Goal: Task Accomplishment & Management: Manage account settings

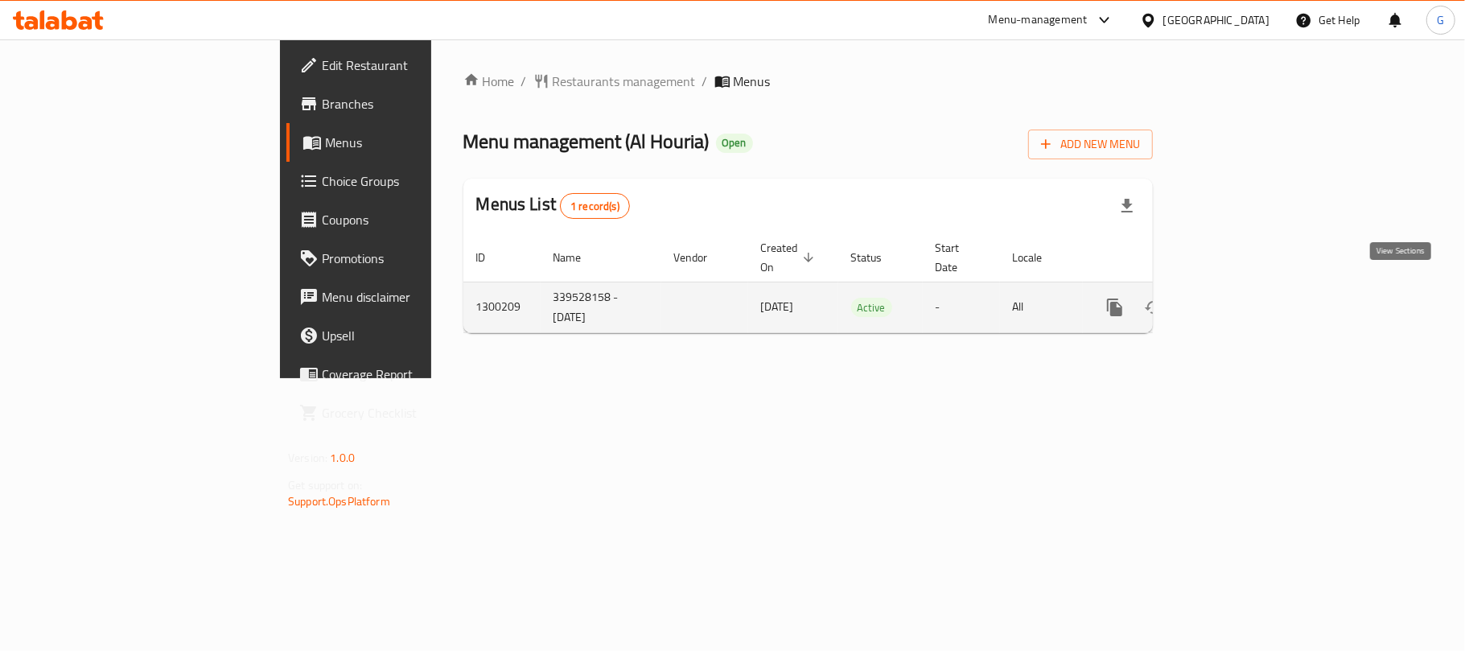
click at [1238, 300] on icon "enhanced table" at bounding box center [1230, 307] width 14 height 14
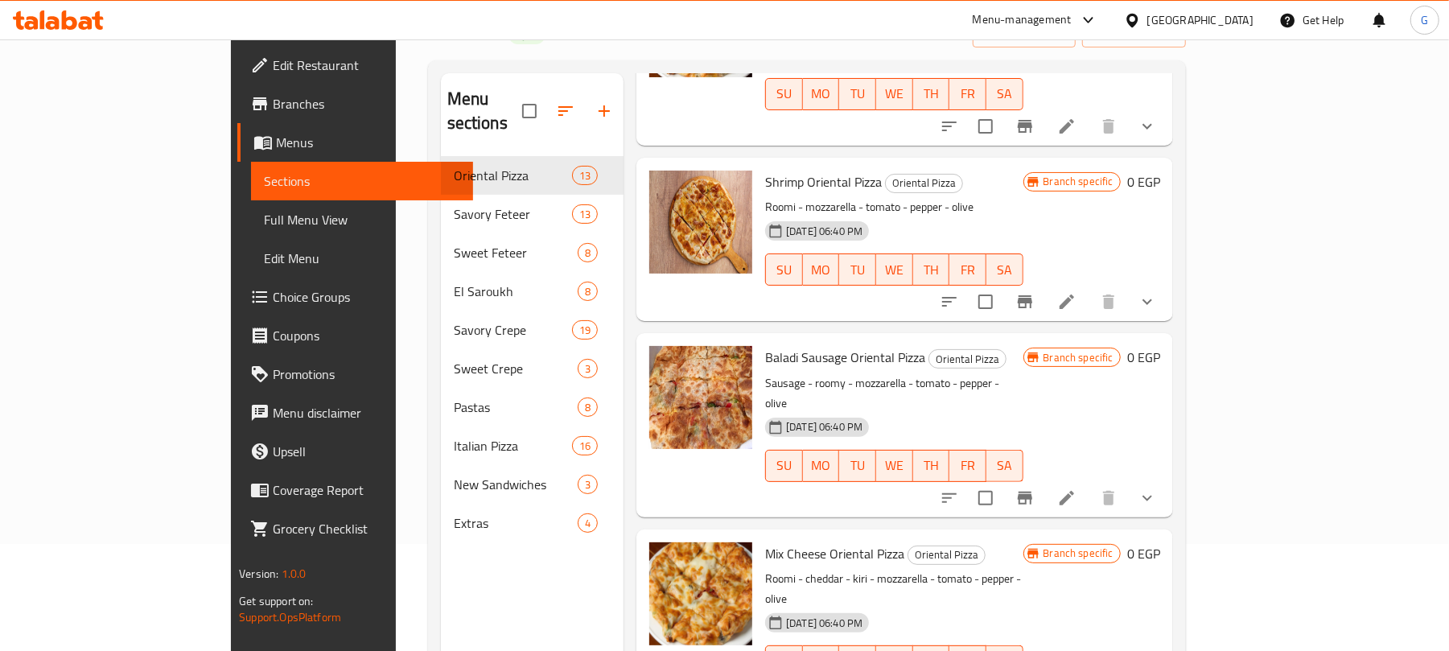
scroll to position [1287, 0]
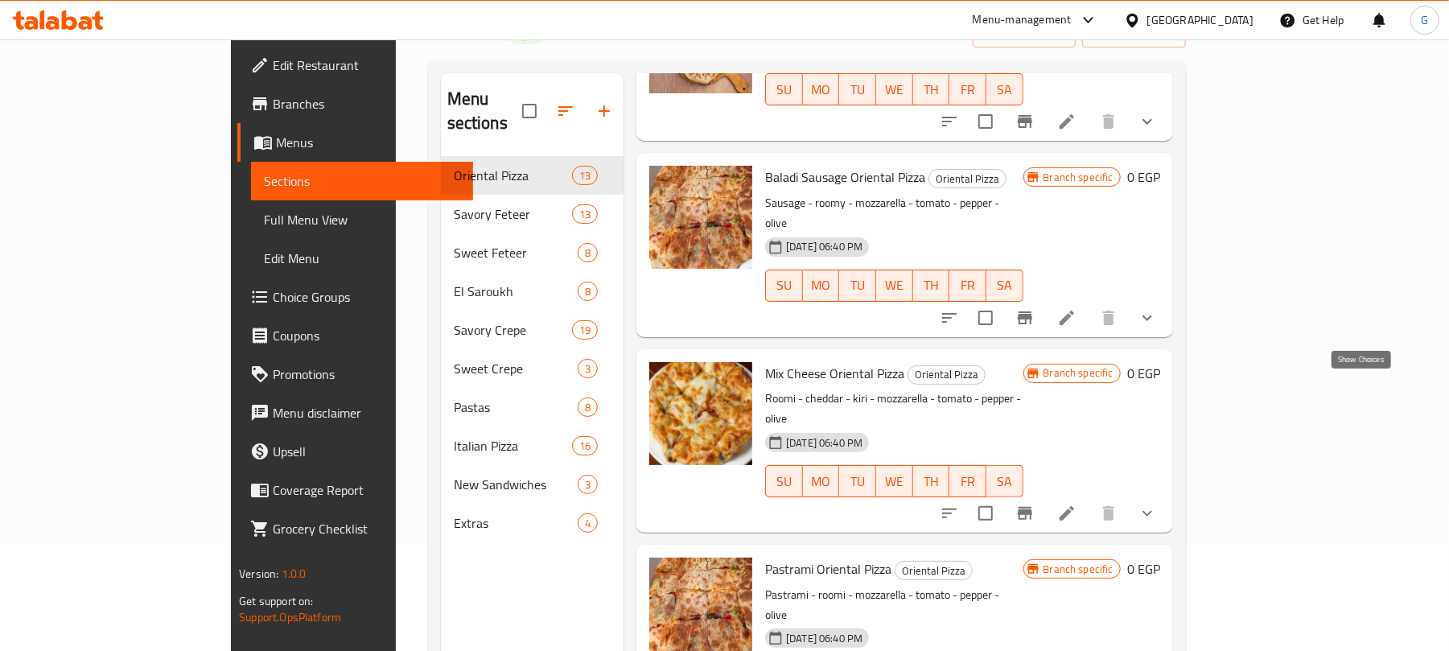
click at [1157, 504] on icon "show more" at bounding box center [1146, 513] width 19 height 19
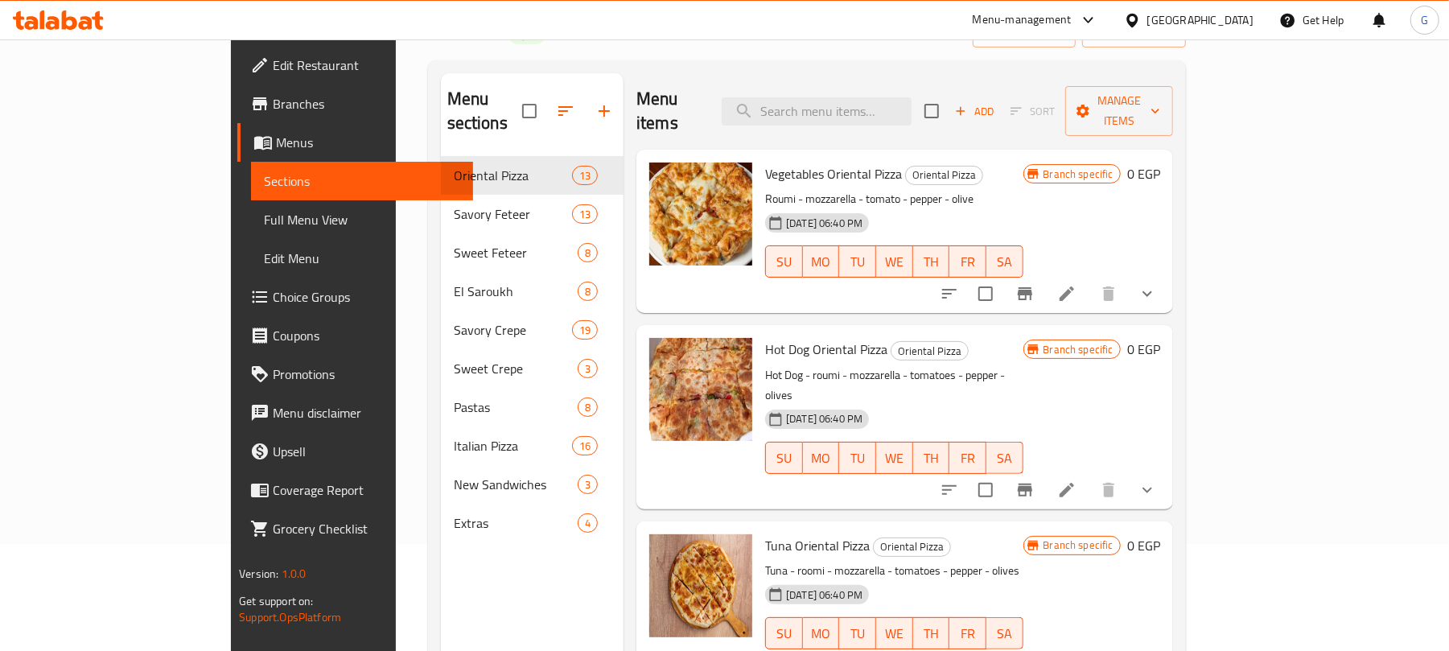
scroll to position [0, 0]
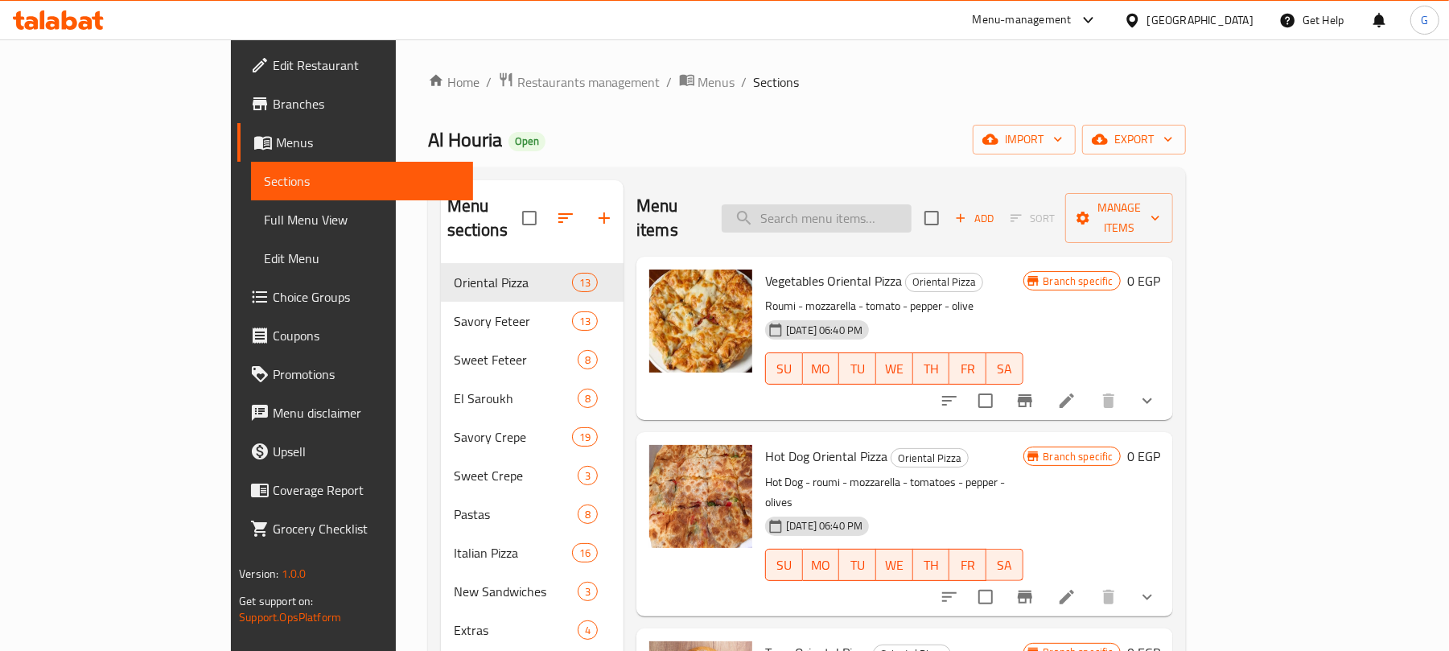
click at [902, 204] on input "search" at bounding box center [817, 218] width 190 height 28
paste input "موكا"
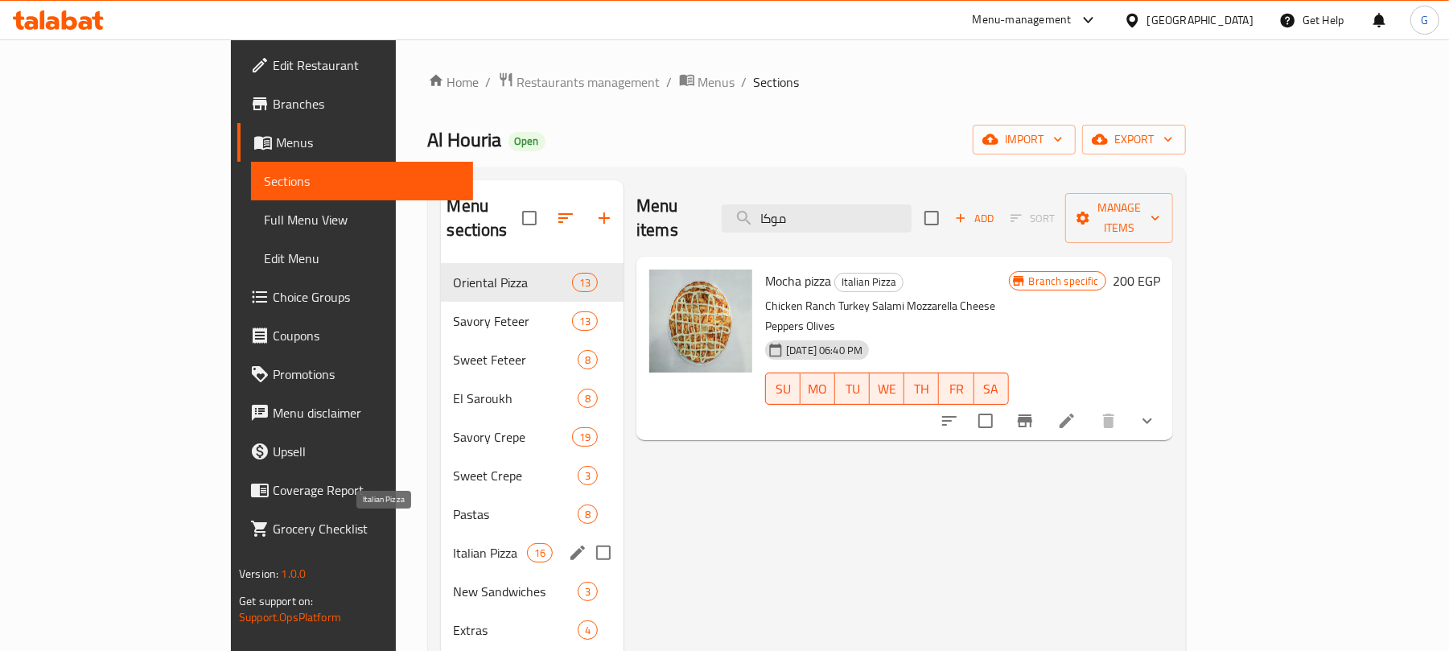
type input "موكا"
click at [454, 543] on span "Italian Pizza" at bounding box center [490, 552] width 73 height 19
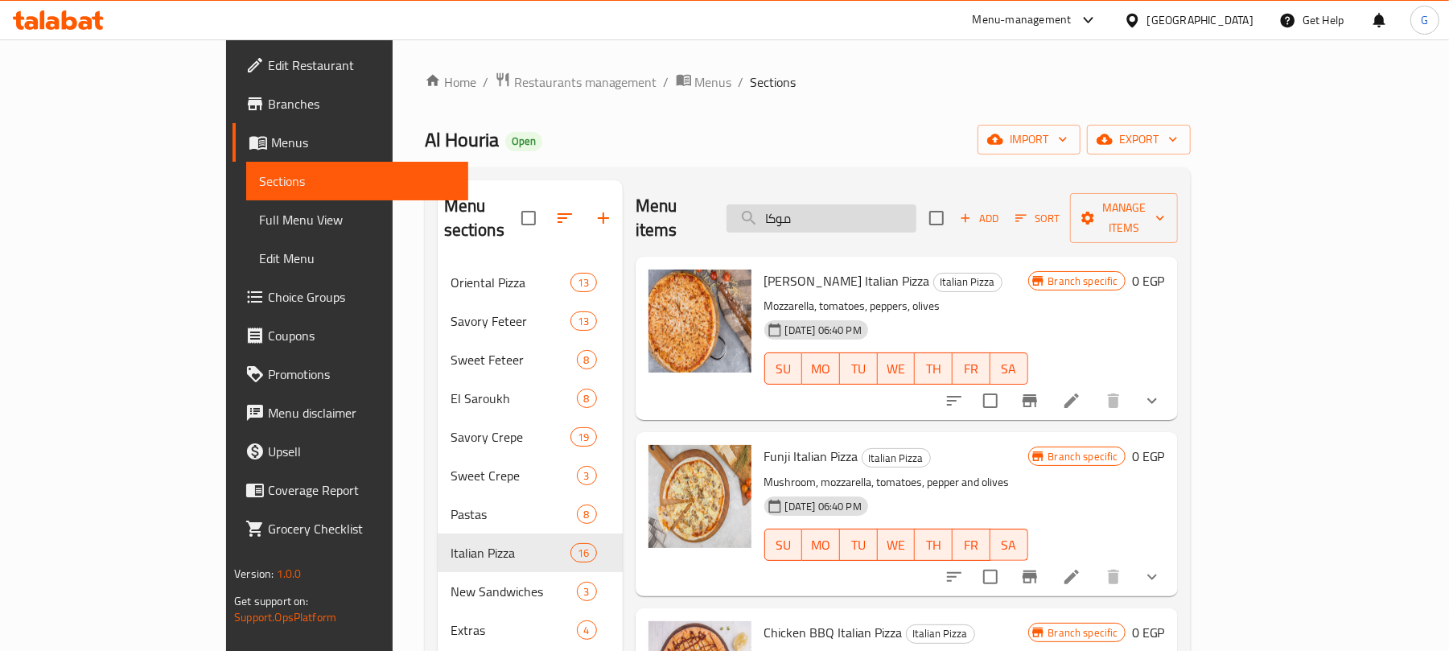
click at [905, 204] on input "موكا" at bounding box center [821, 218] width 190 height 28
click at [845, 204] on input "search" at bounding box center [821, 218] width 190 height 28
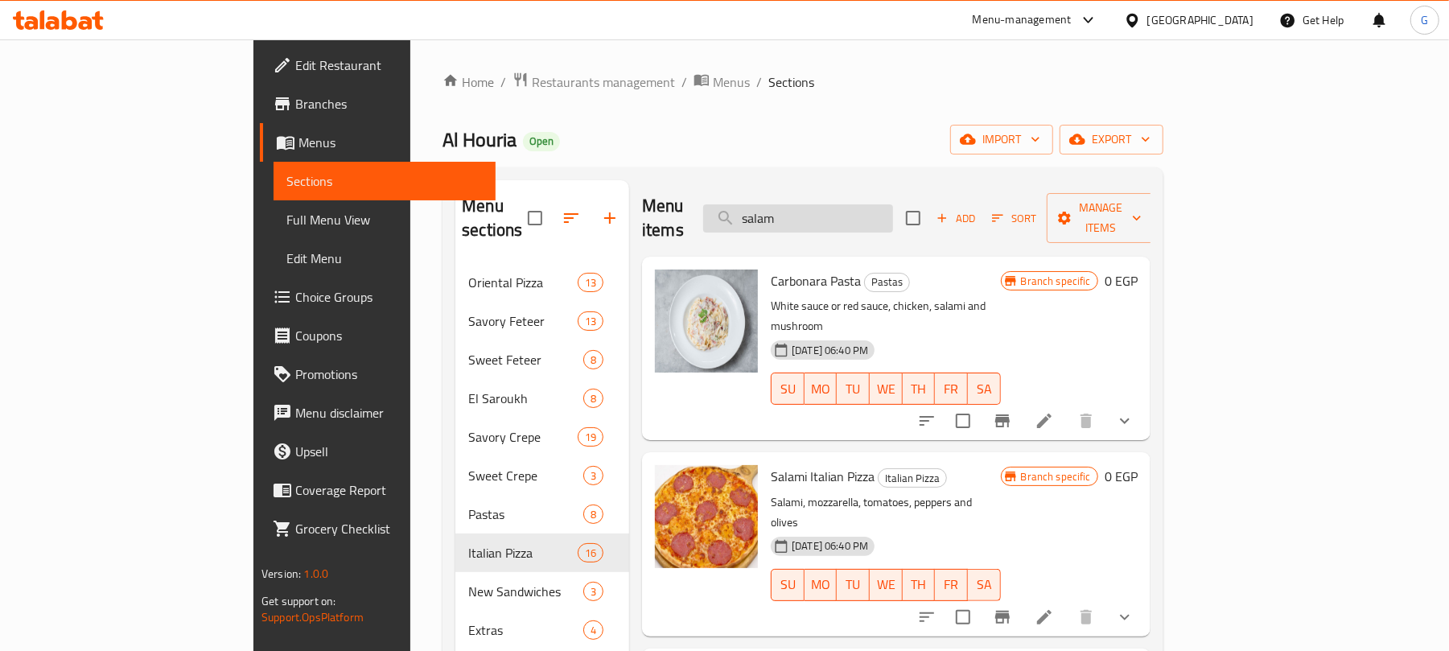
click at [869, 211] on input "salam" at bounding box center [798, 218] width 190 height 28
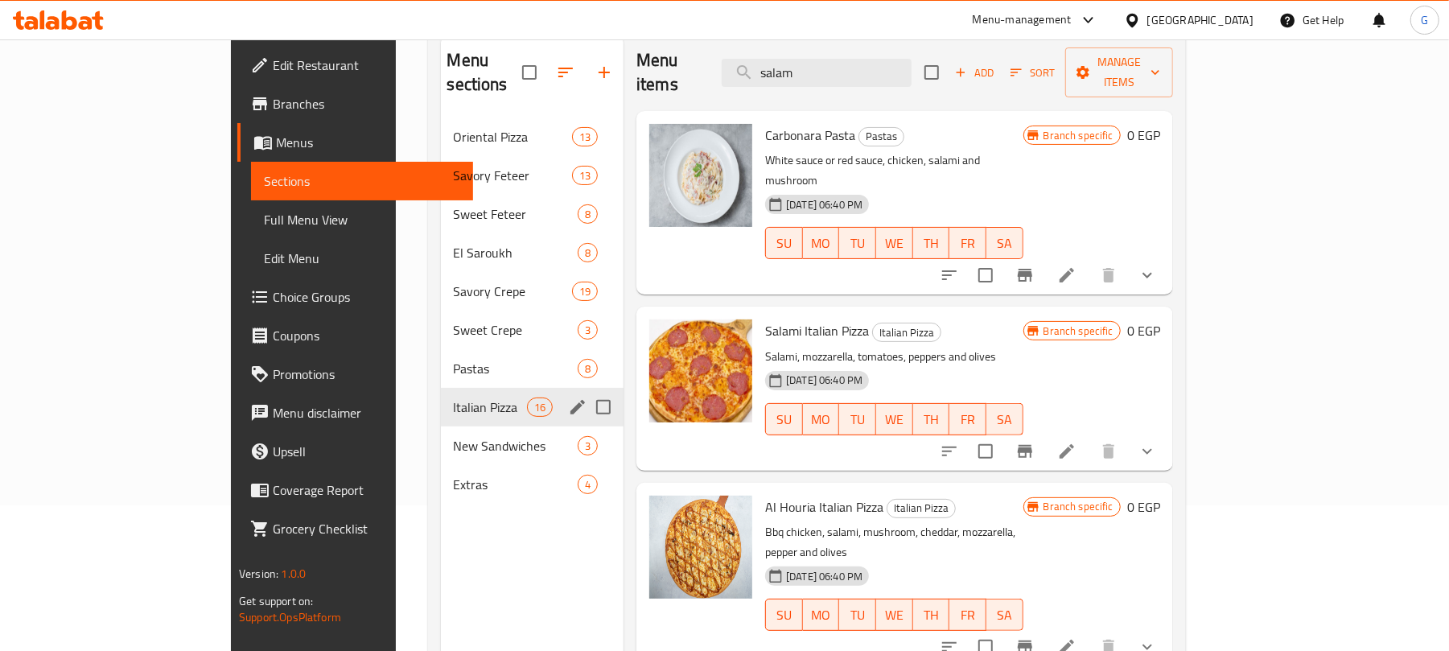
scroll to position [107, 0]
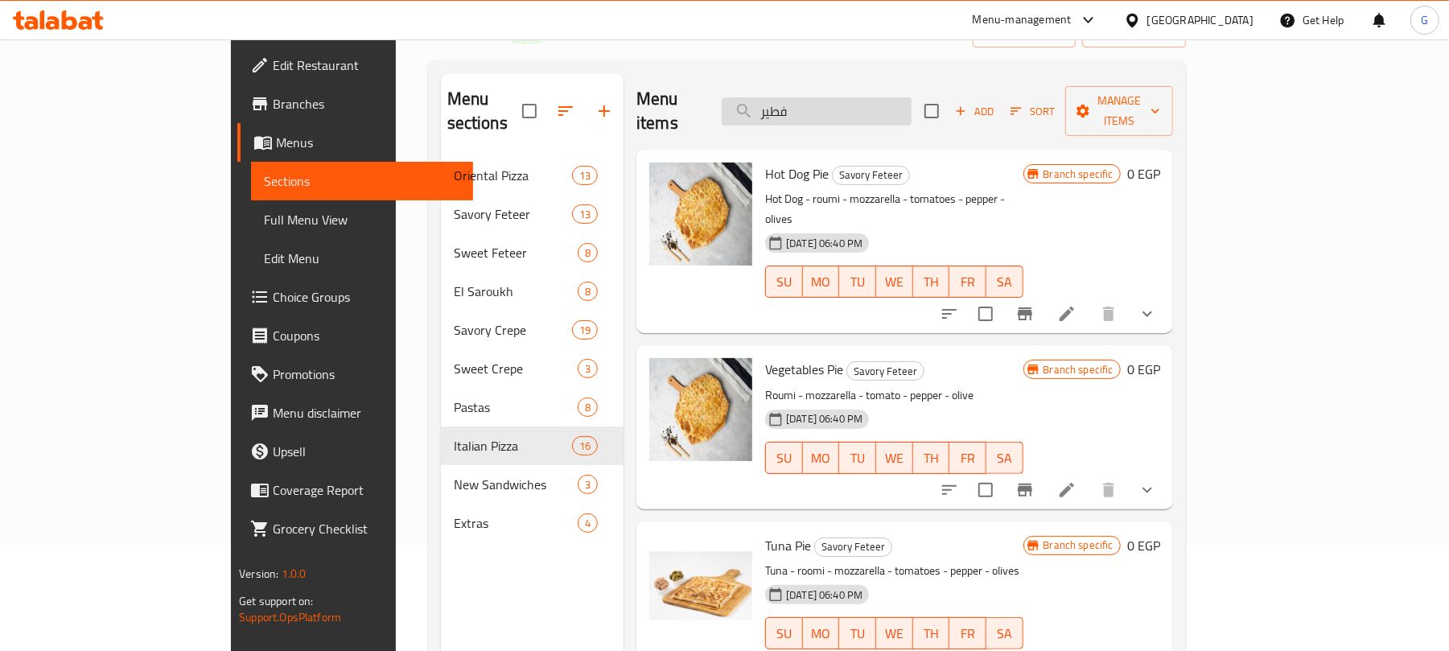
click at [875, 97] on input "فطير" at bounding box center [817, 111] width 190 height 28
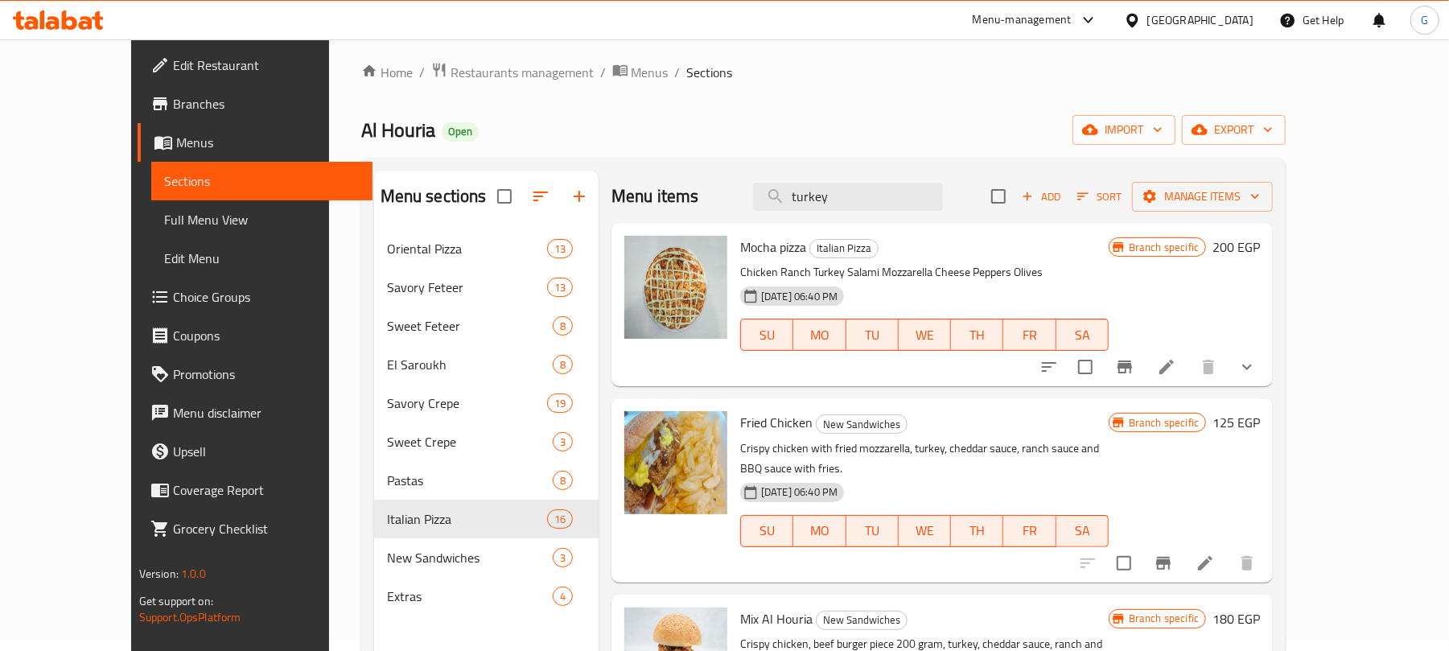
scroll to position [0, 0]
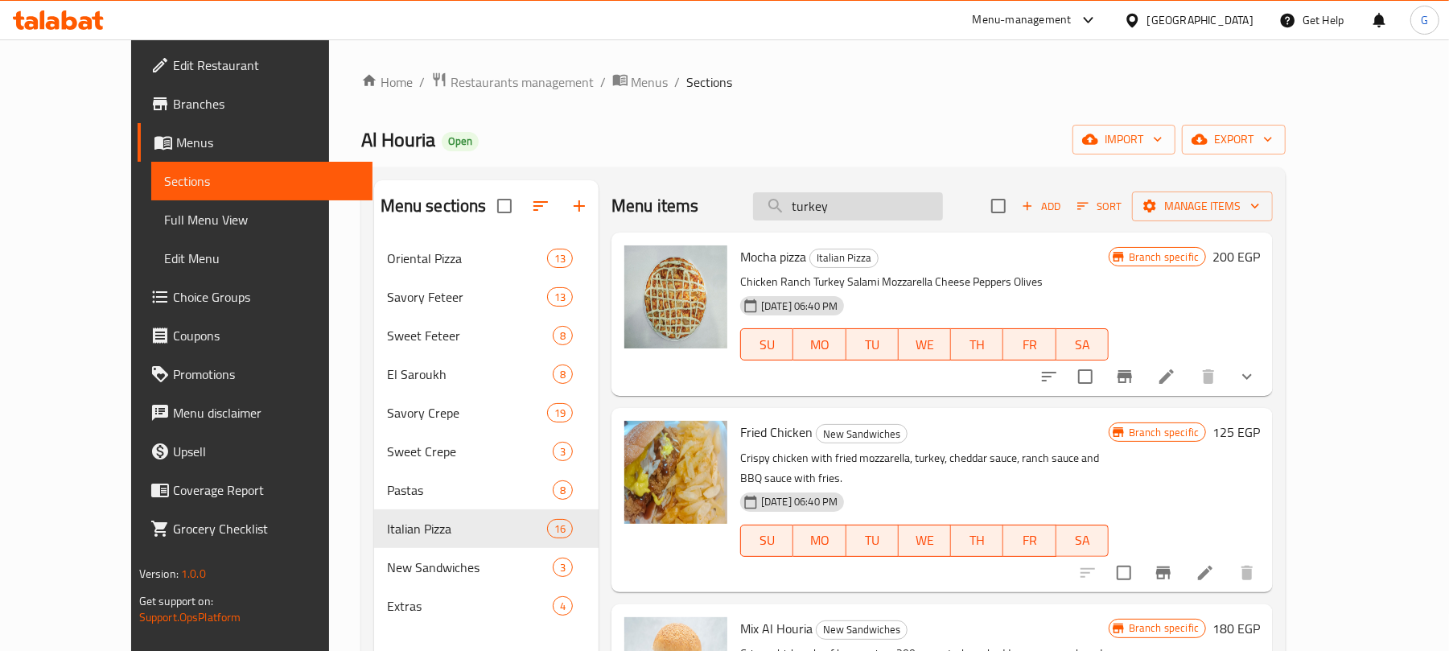
click at [862, 214] on input "turkey" at bounding box center [848, 206] width 190 height 28
paste input "تركي"
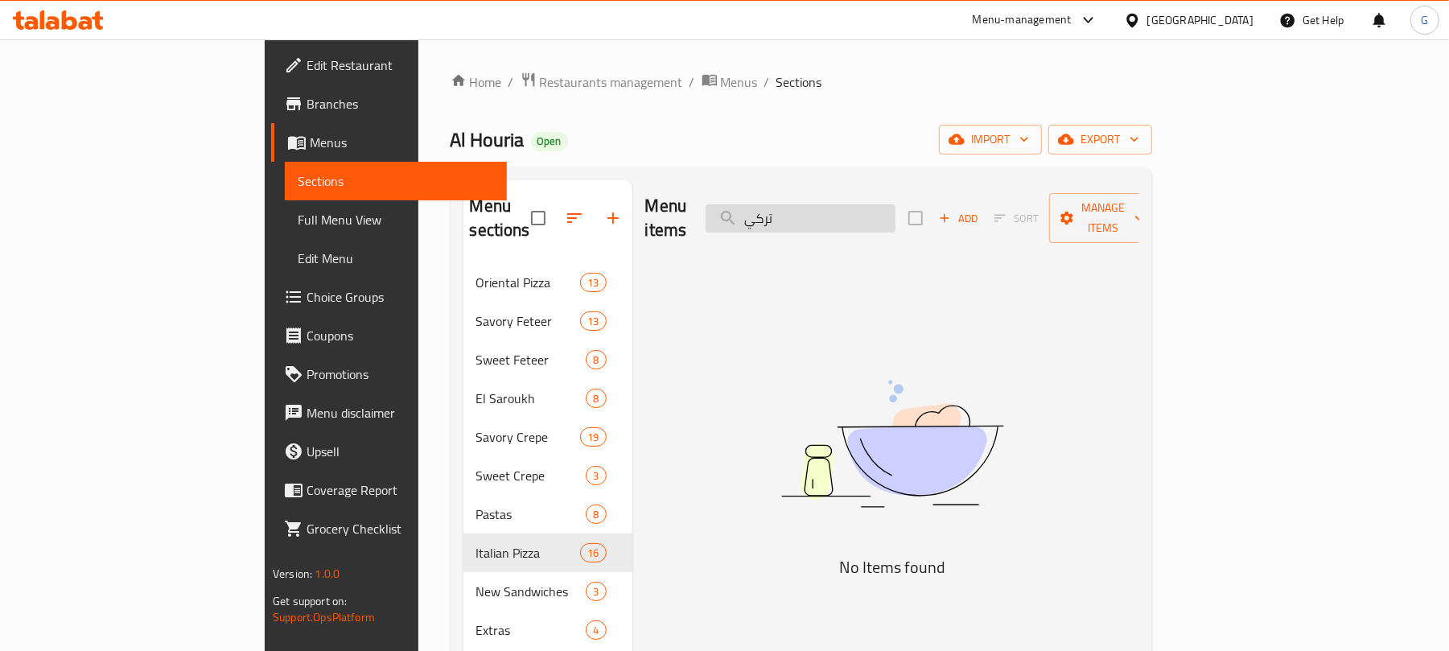
click at [892, 213] on input "تركي" at bounding box center [800, 218] width 190 height 28
paste input "لام"
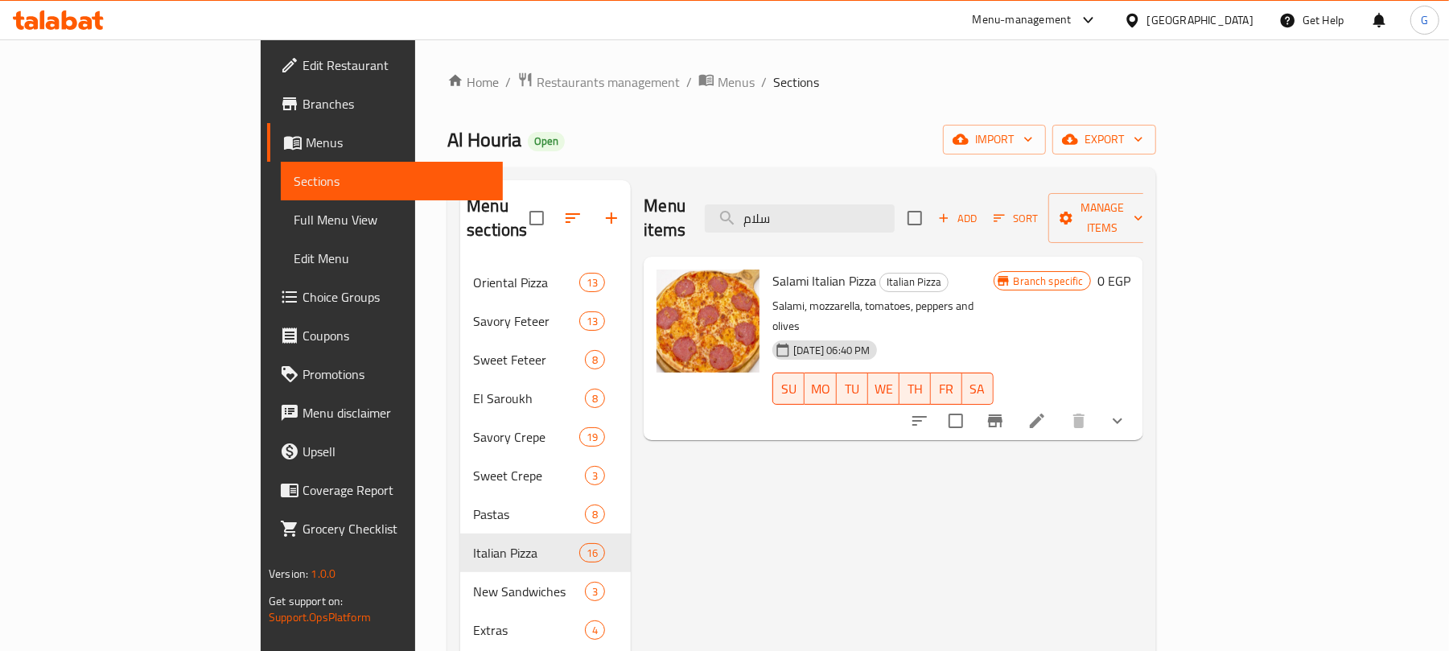
click at [906, 227] on div "Menu items سلام Add Sort Manage items" at bounding box center [894, 218] width 500 height 76
click at [894, 204] on input "سلام" at bounding box center [800, 218] width 190 height 28
paste input "موتزيلا"
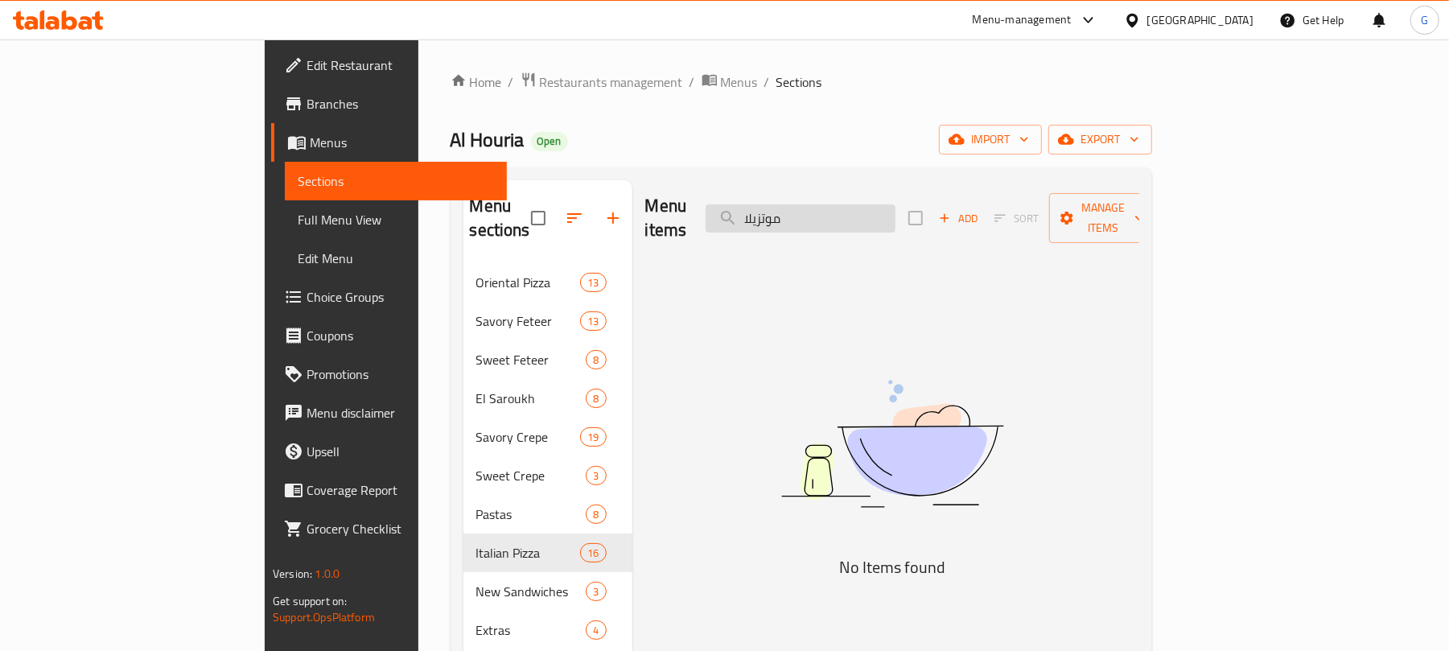
click at [861, 208] on input "موتزيلا" at bounding box center [800, 218] width 190 height 28
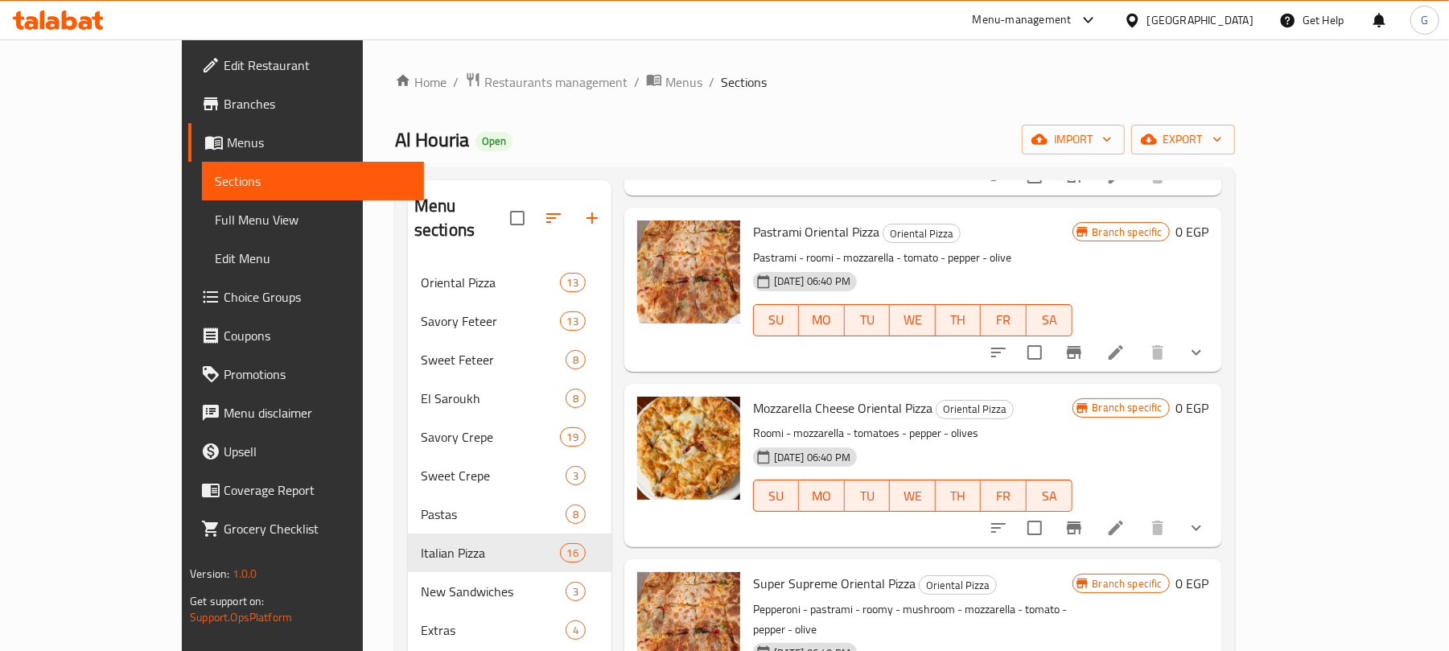
scroll to position [1609, 0]
click at [803, 401] on span "Mozzarella Cheese Oriental Pizza" at bounding box center [842, 405] width 179 height 24
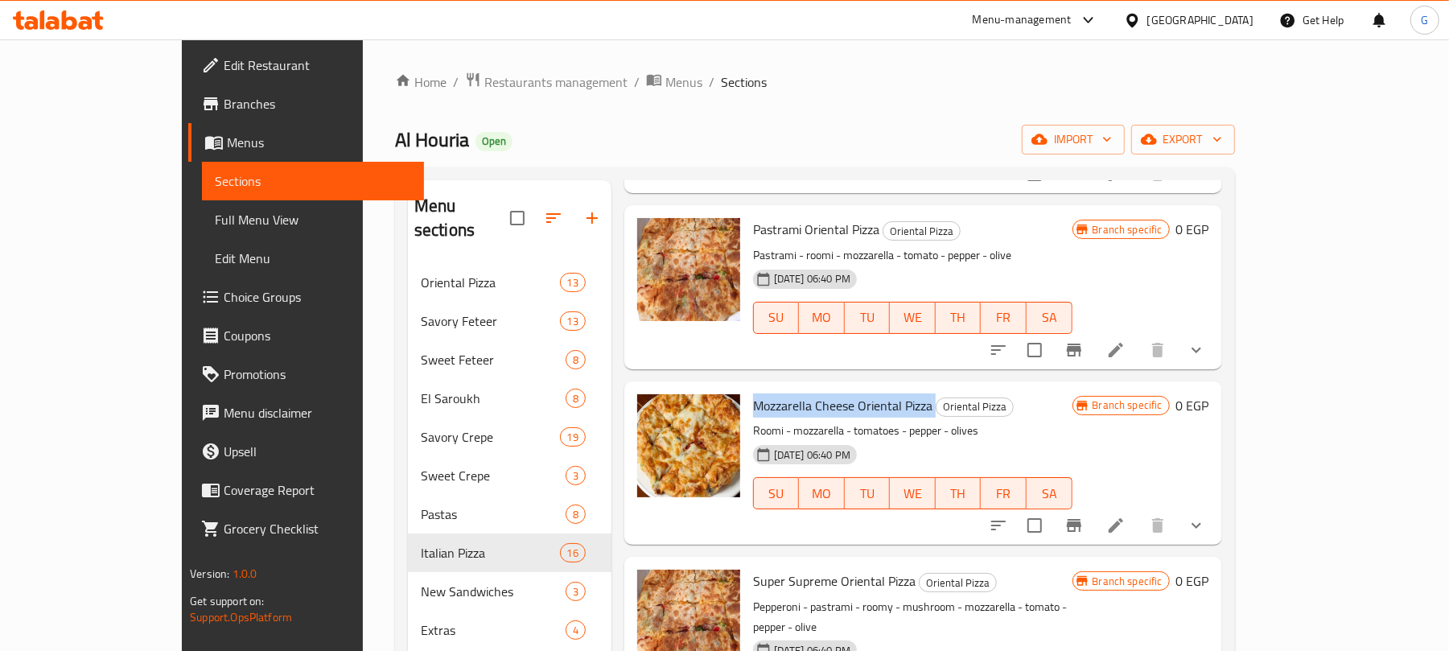
click at [803, 401] on span "Mozzarella Cheese Oriental Pizza" at bounding box center [842, 405] width 179 height 24
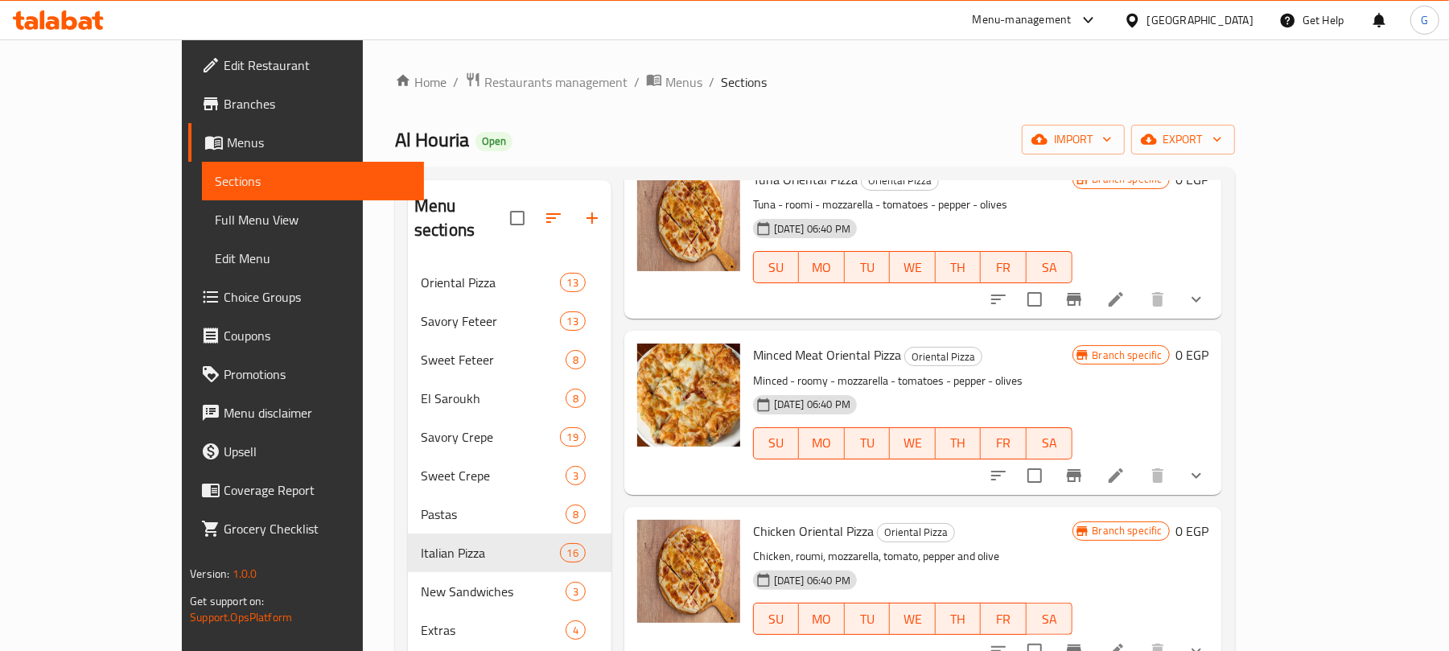
scroll to position [0, 0]
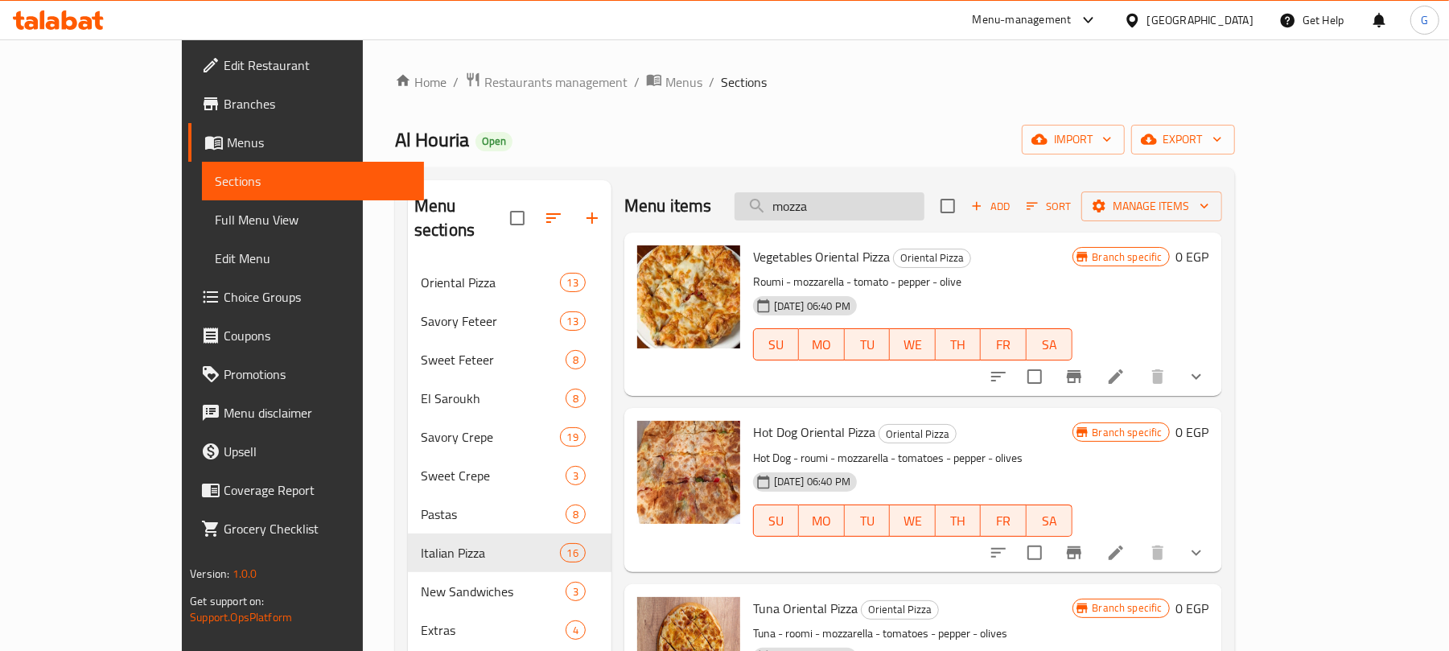
click at [838, 206] on input "mozza" at bounding box center [829, 206] width 190 height 28
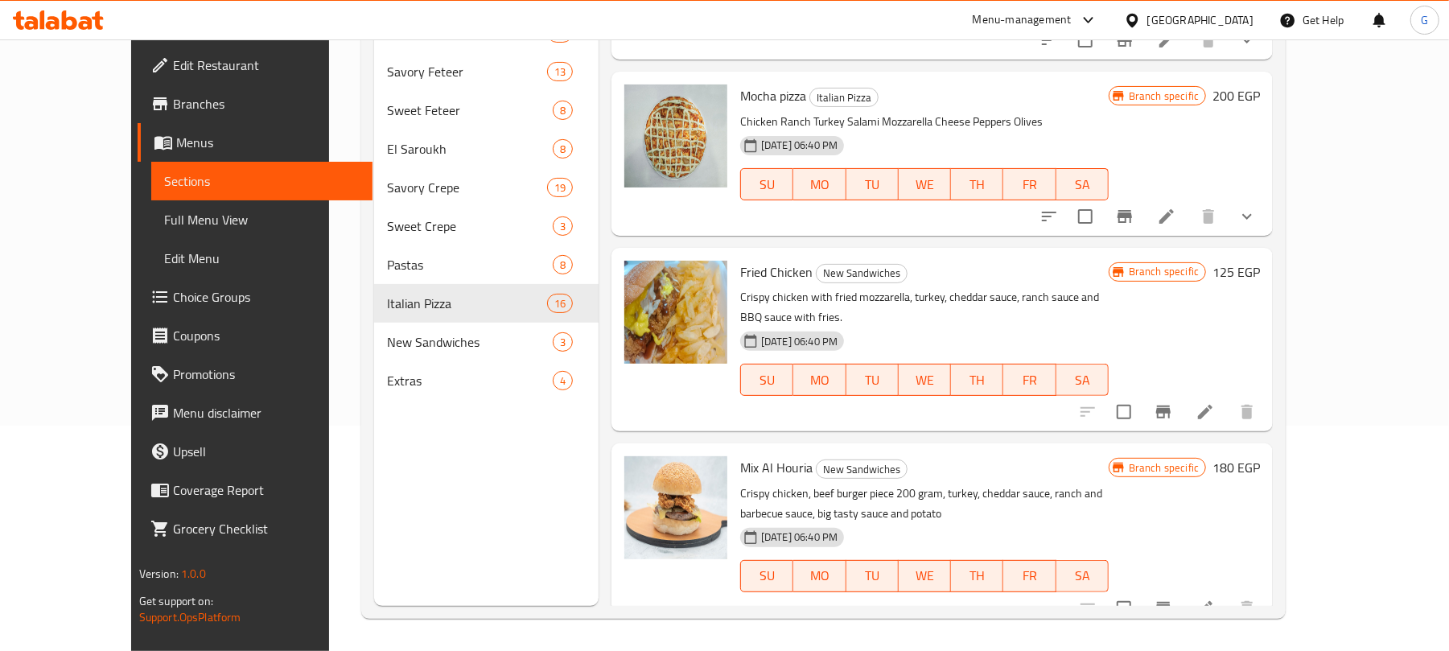
scroll to position [226, 0]
type input "ranch"
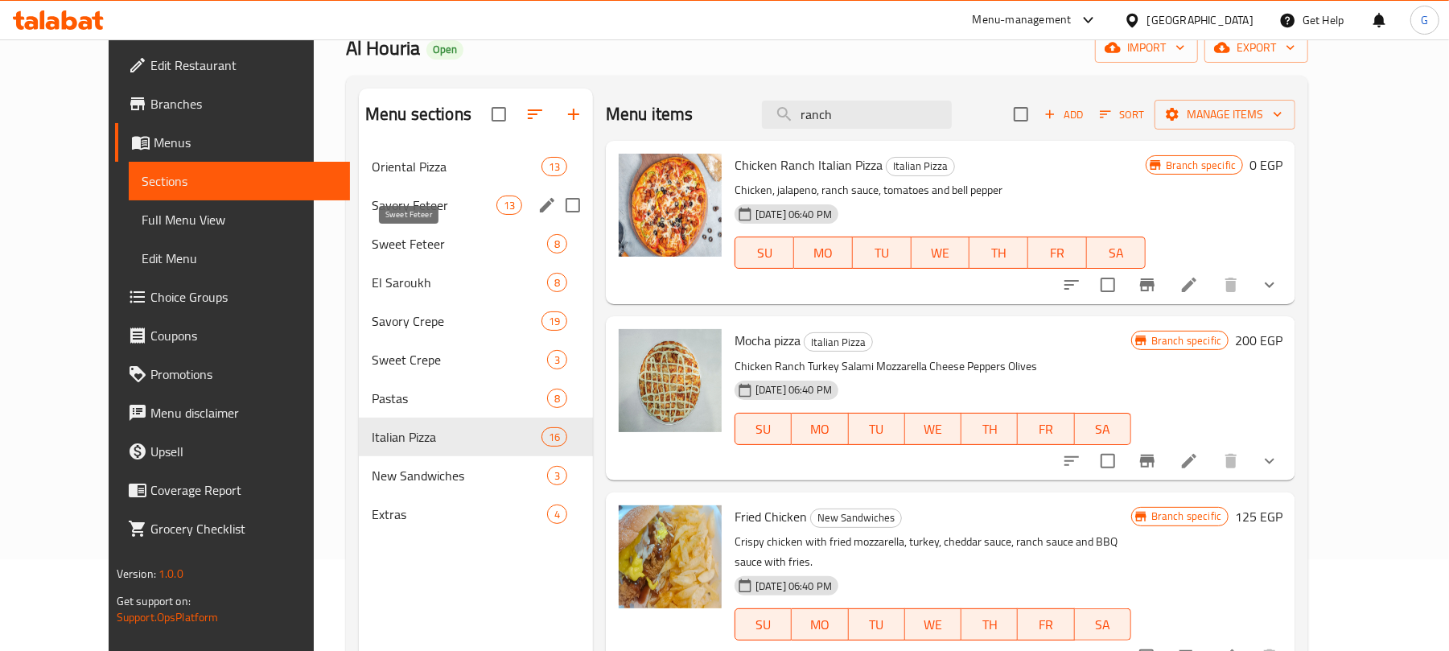
scroll to position [0, 0]
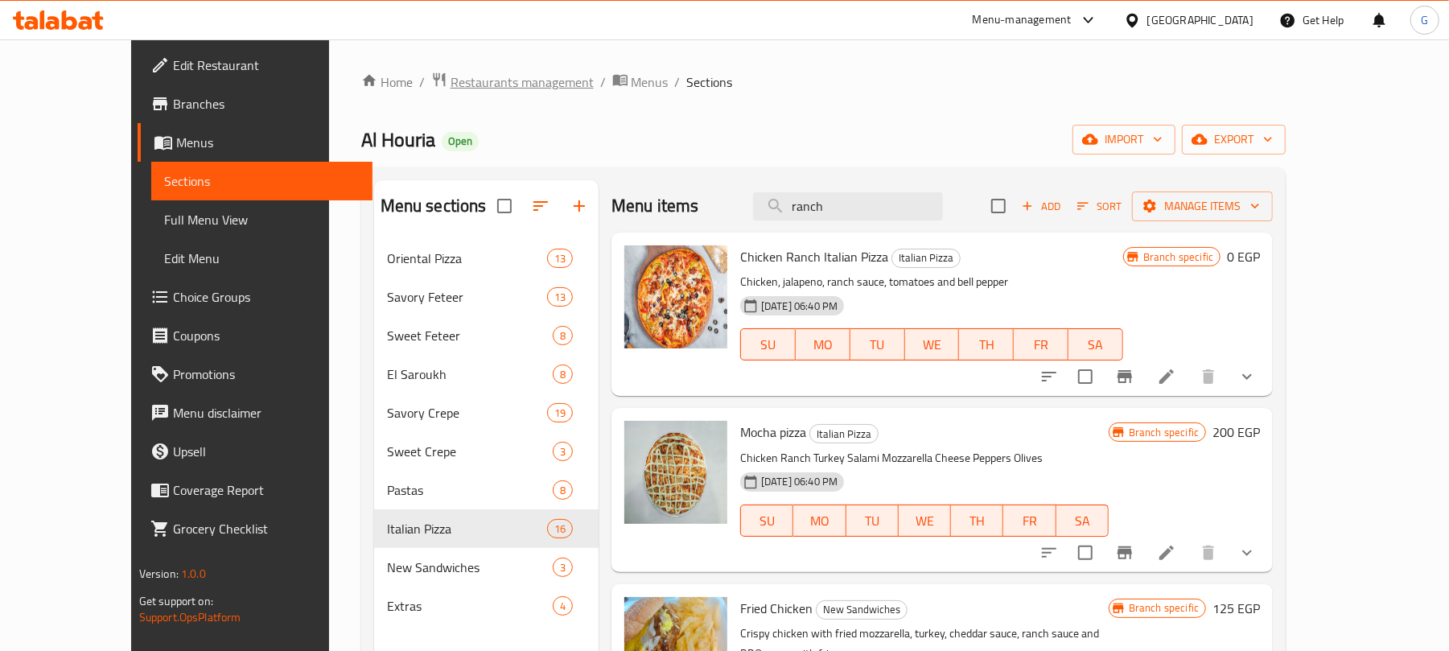
click at [450, 84] on span "Restaurants management" at bounding box center [521, 81] width 143 height 19
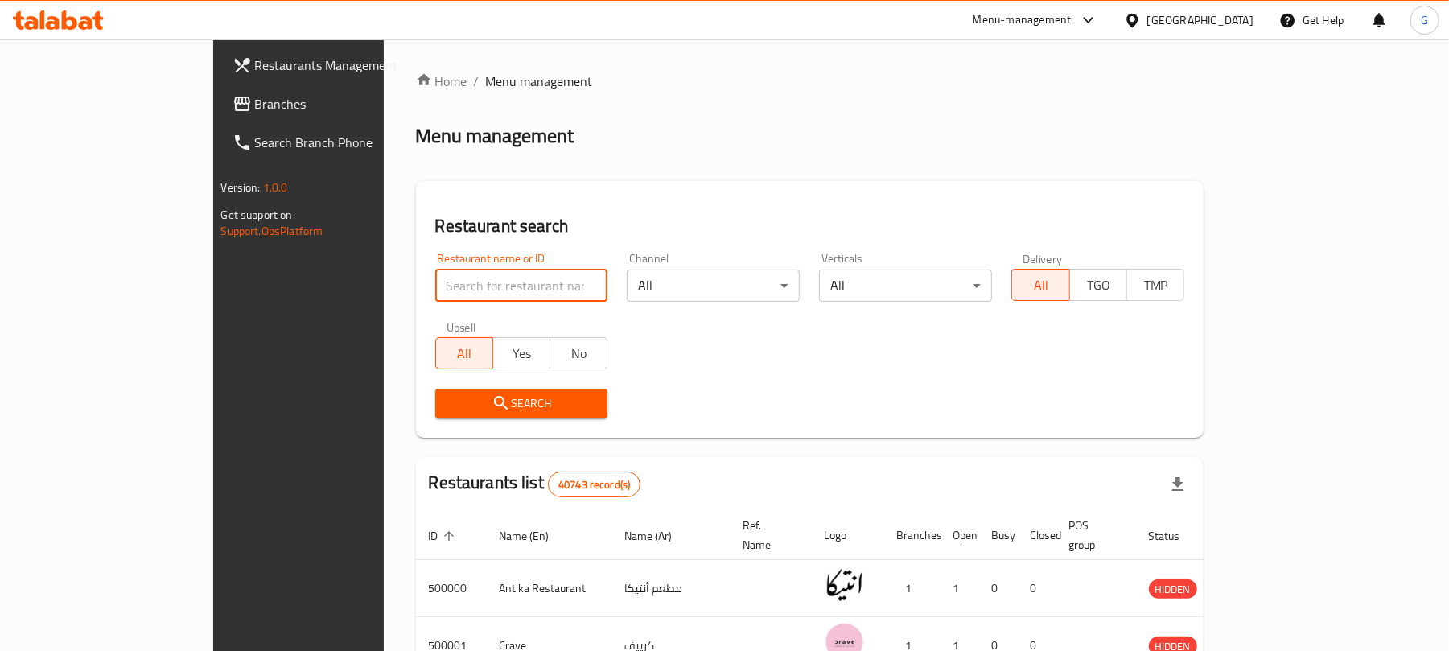
click at [435, 283] on input "search" at bounding box center [521, 285] width 173 height 32
paste input "692513"
type input "692513"
click at [448, 403] on span "Search" at bounding box center [521, 403] width 147 height 20
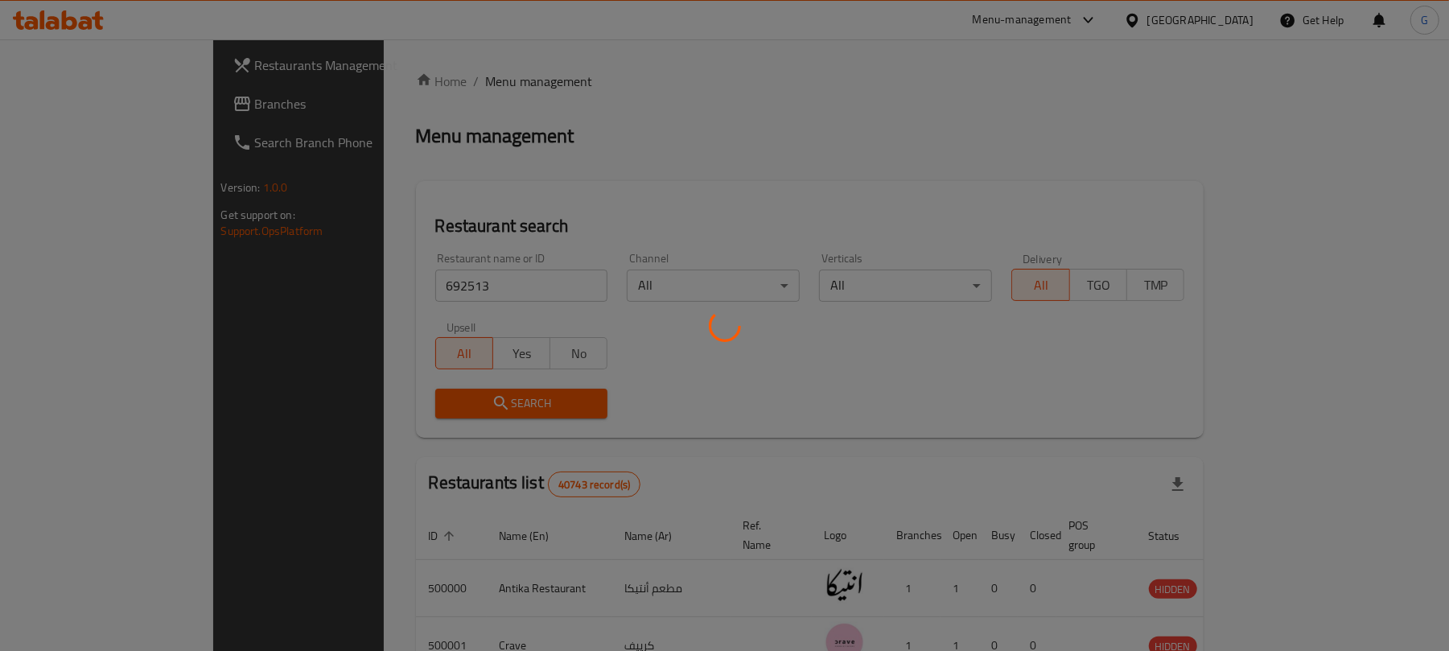
scroll to position [36, 0]
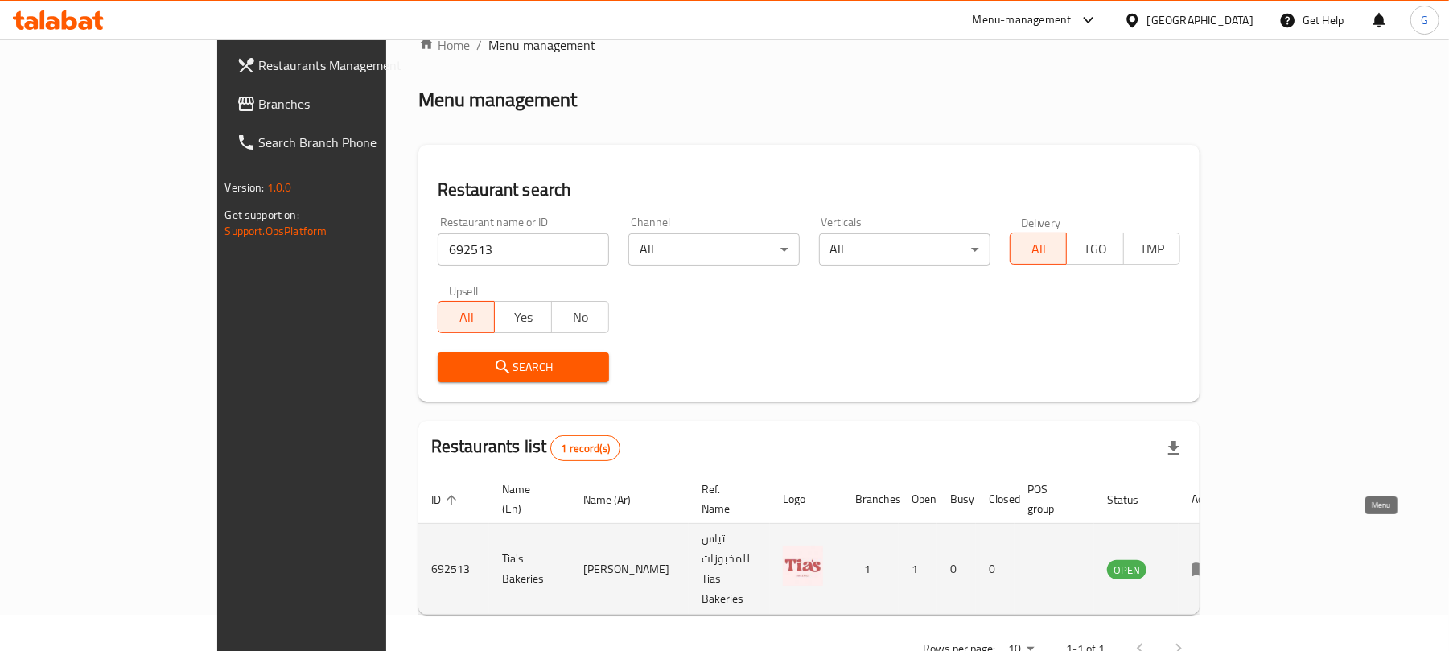
click at [1210, 563] on icon "enhanced table" at bounding box center [1201, 570] width 18 height 14
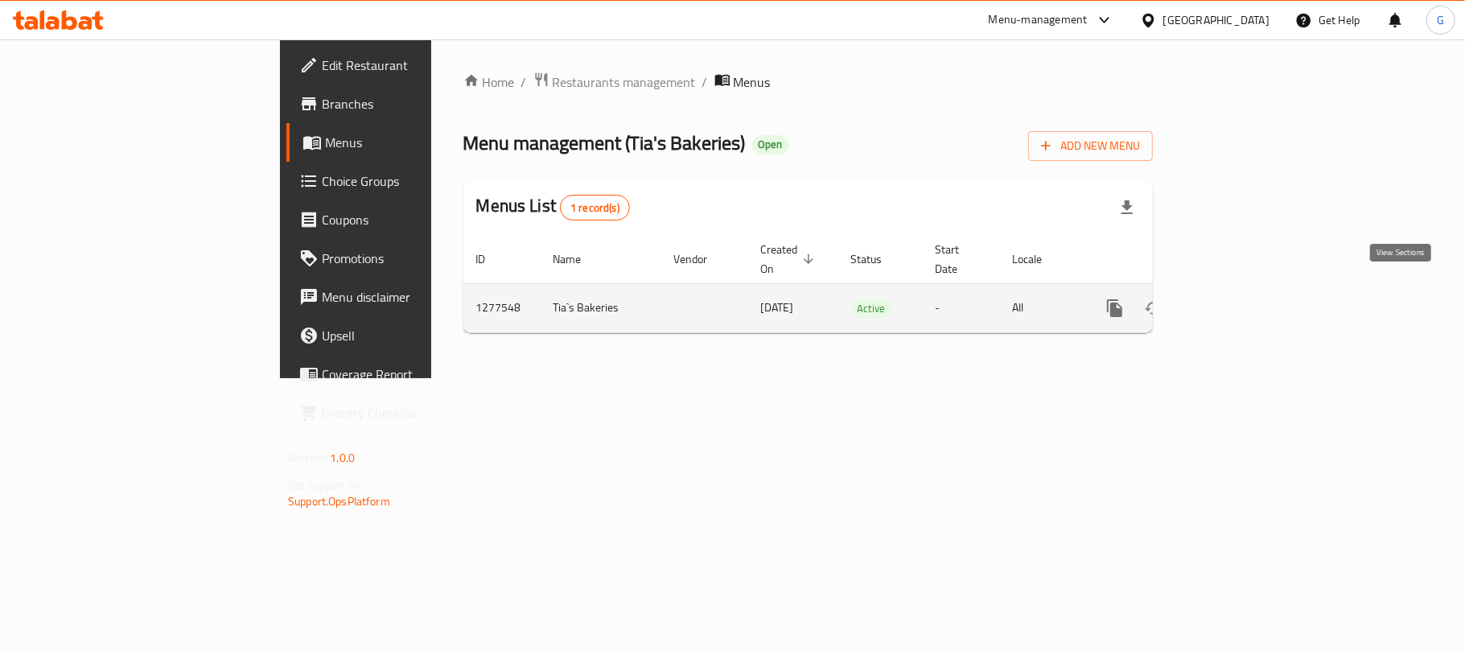
click at [1240, 298] on icon "enhanced table" at bounding box center [1230, 307] width 19 height 19
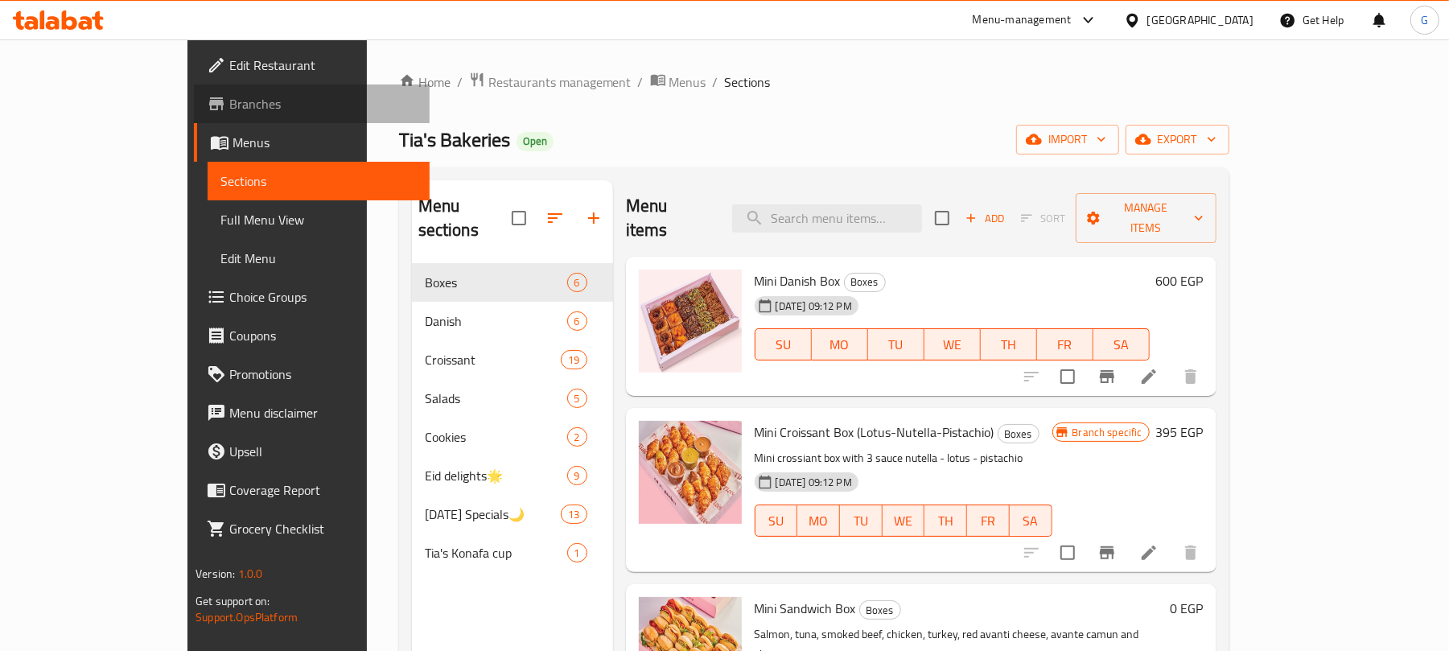
click at [229, 98] on span "Branches" at bounding box center [322, 103] width 187 height 19
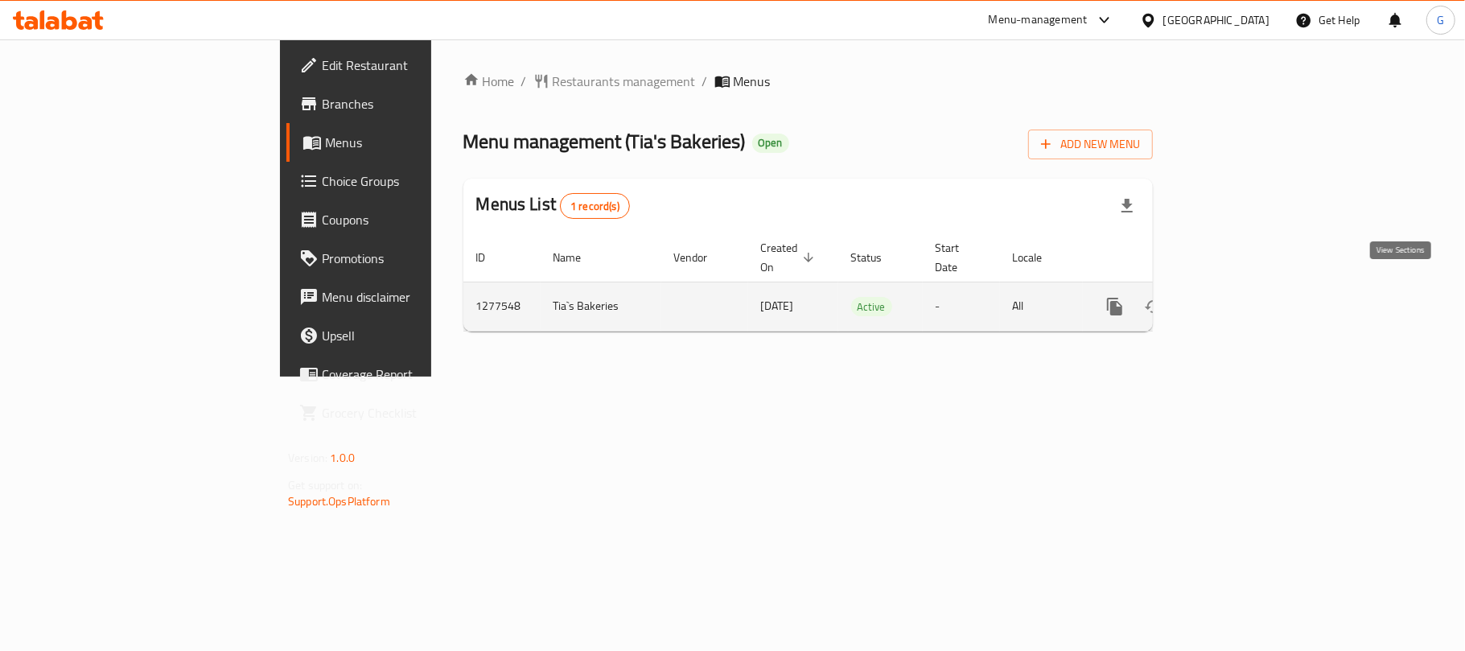
click at [1238, 299] on icon "enhanced table" at bounding box center [1230, 306] width 14 height 14
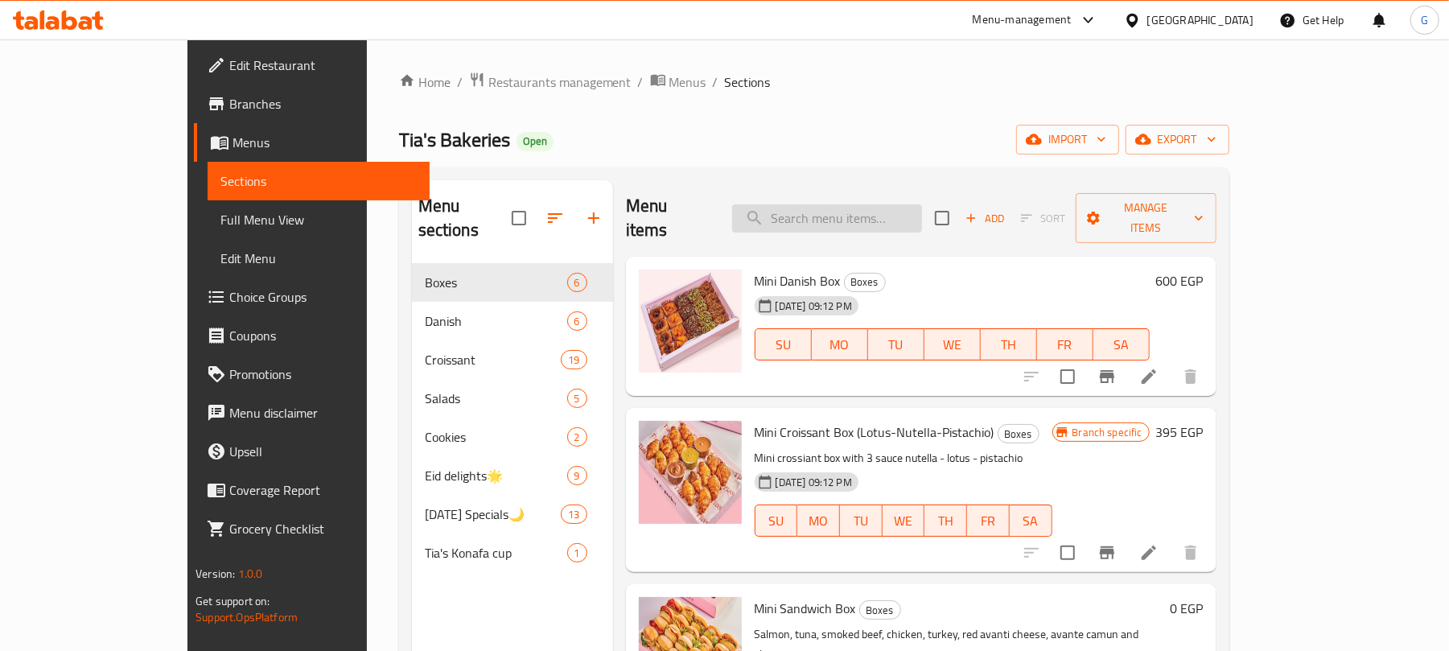
paste input "كرواسون حلو"
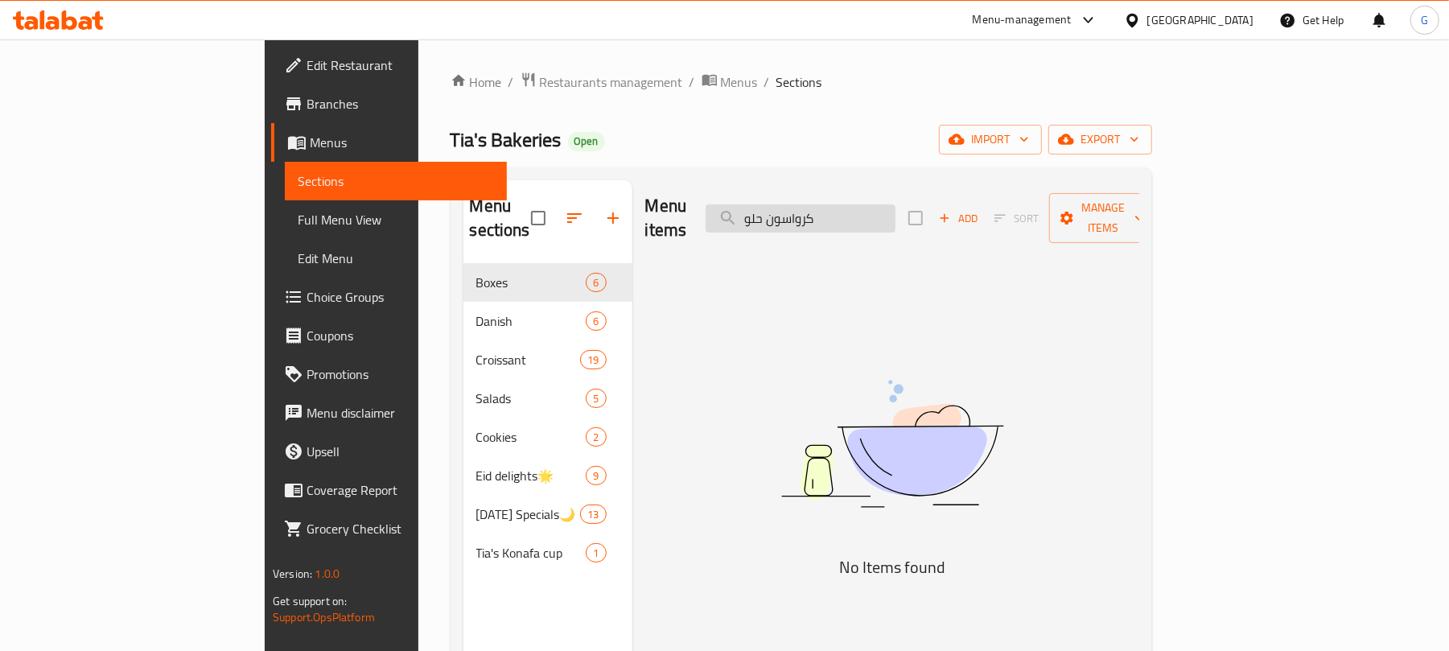
click at [848, 210] on input "كرواسون حلو" at bounding box center [800, 218] width 190 height 28
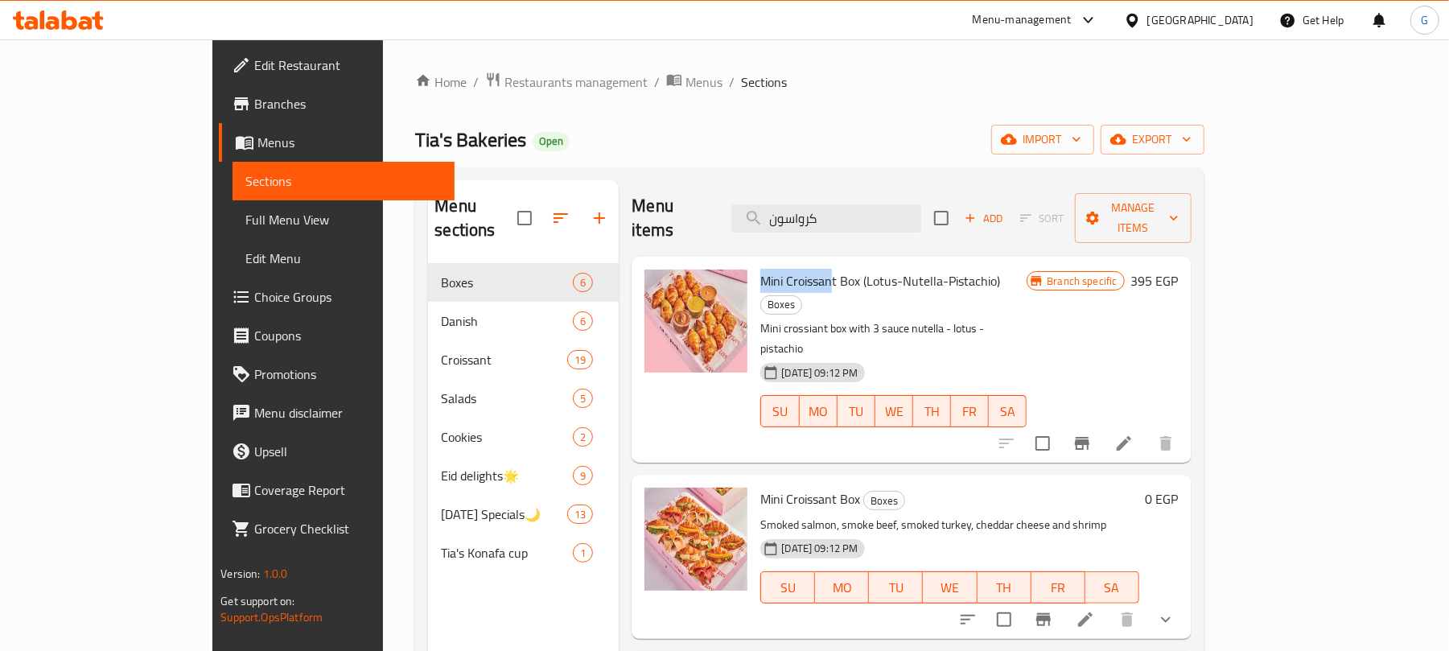
drag, startPoint x: 779, startPoint y: 254, endPoint x: 708, endPoint y: 261, distance: 71.1
click at [760, 269] on span "Mini Croissant Box (Lotus-Nutella-Pistachio)" at bounding box center [880, 281] width 240 height 24
copy span "Mini Croissan"
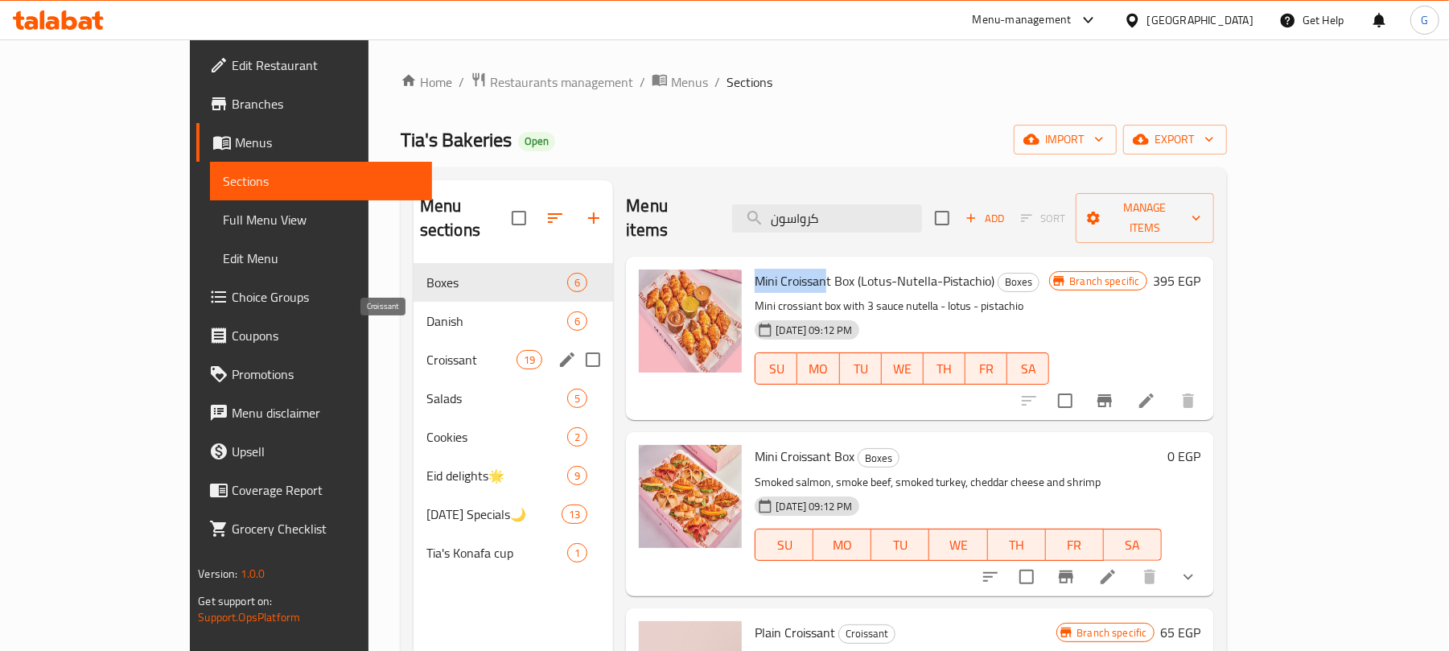
click at [426, 350] on span "Croissant" at bounding box center [471, 359] width 90 height 19
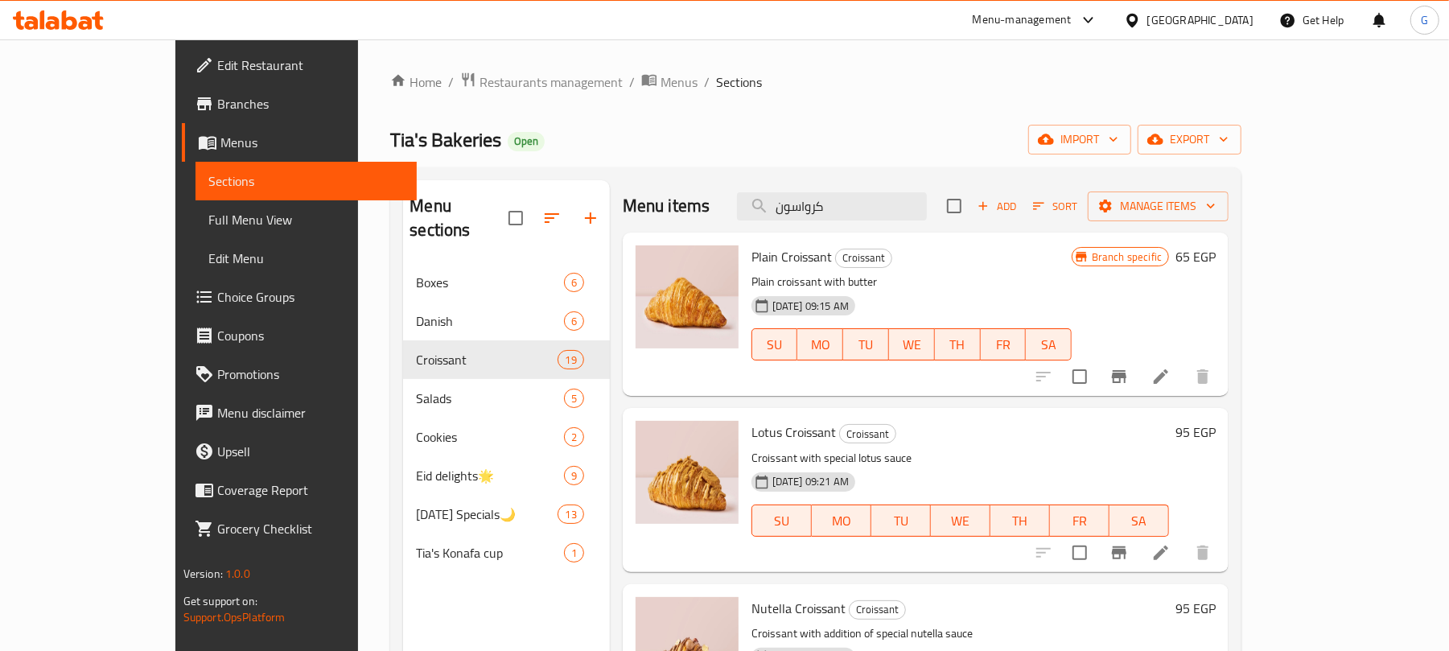
click at [779, 172] on div "Menu sections Boxes 6 Danish 6 Croissant 19 Salads 5 Cookies 2 Eid delights🌟 9 …" at bounding box center [815, 505] width 851 height 676
click at [847, 212] on input "كرواسون" at bounding box center [832, 206] width 190 height 28
paste input "Mini Croissan"
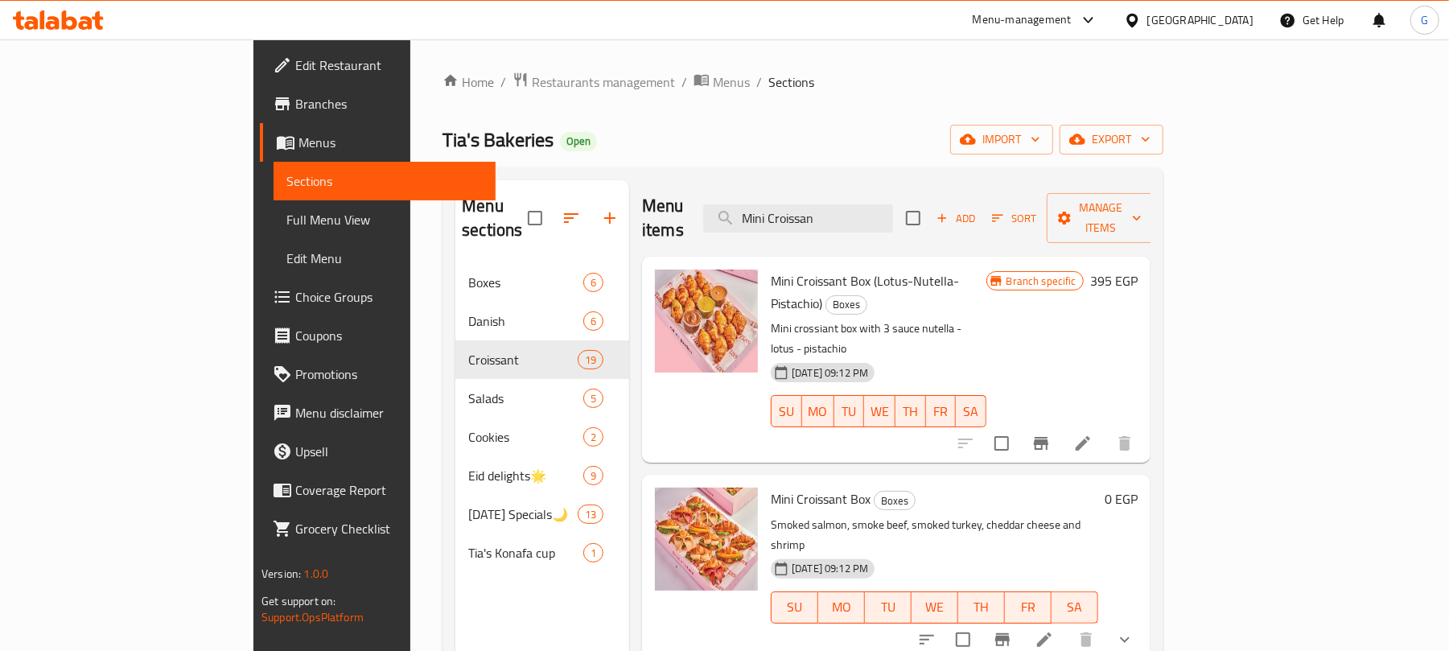
scroll to position [107, 0]
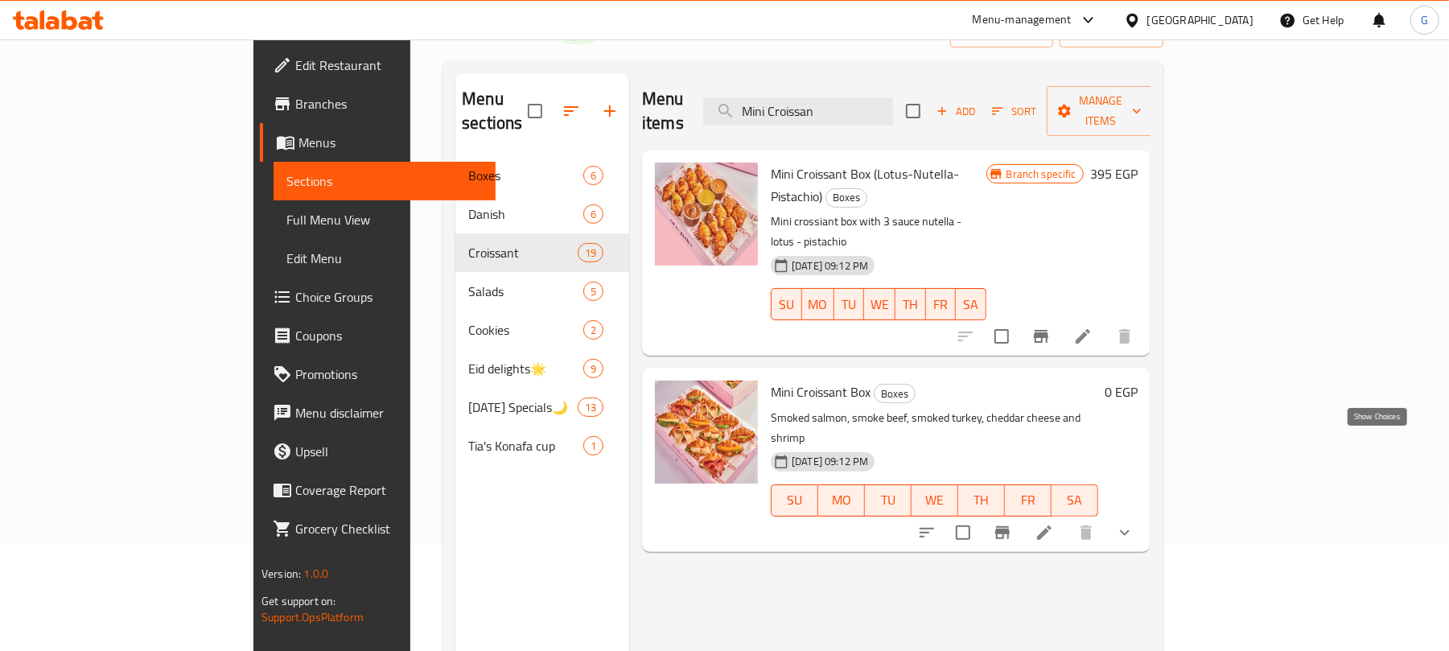
type input "Mini Croissan"
click at [1134, 523] on icon "show more" at bounding box center [1124, 532] width 19 height 19
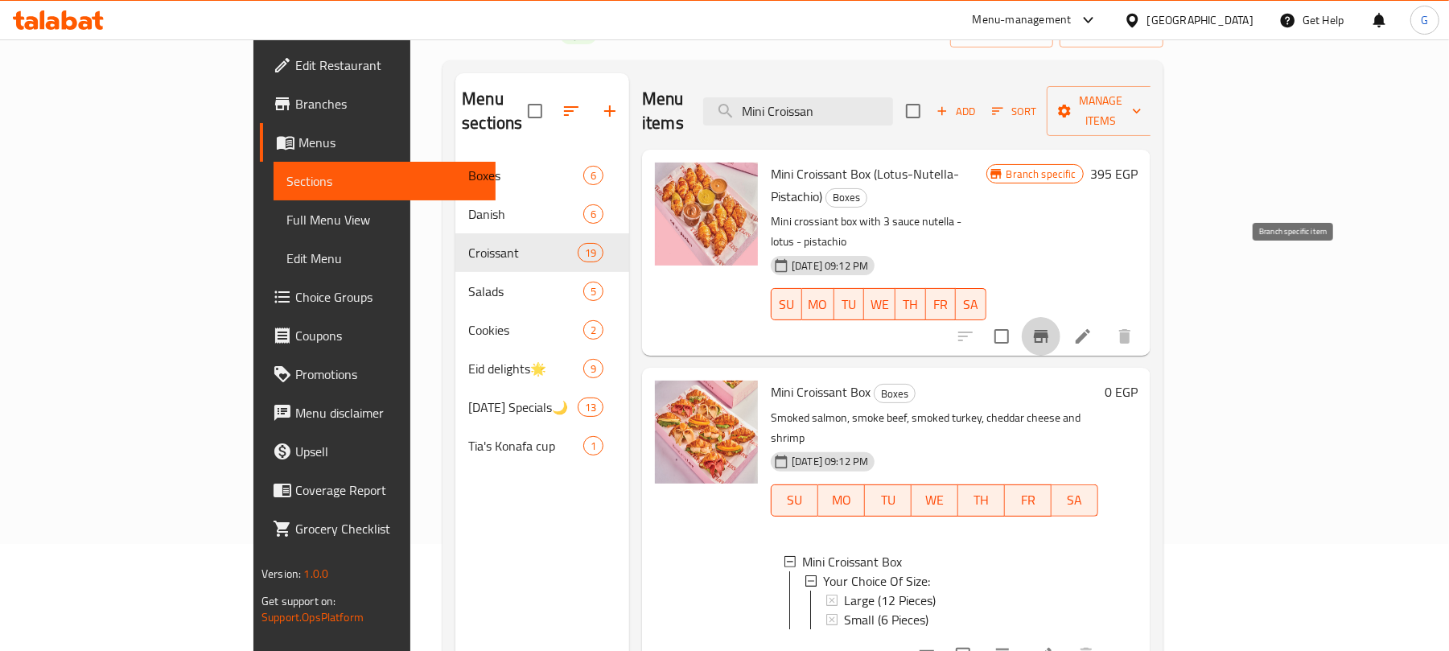
click at [1048, 330] on icon "Branch-specific-item" at bounding box center [1041, 336] width 14 height 13
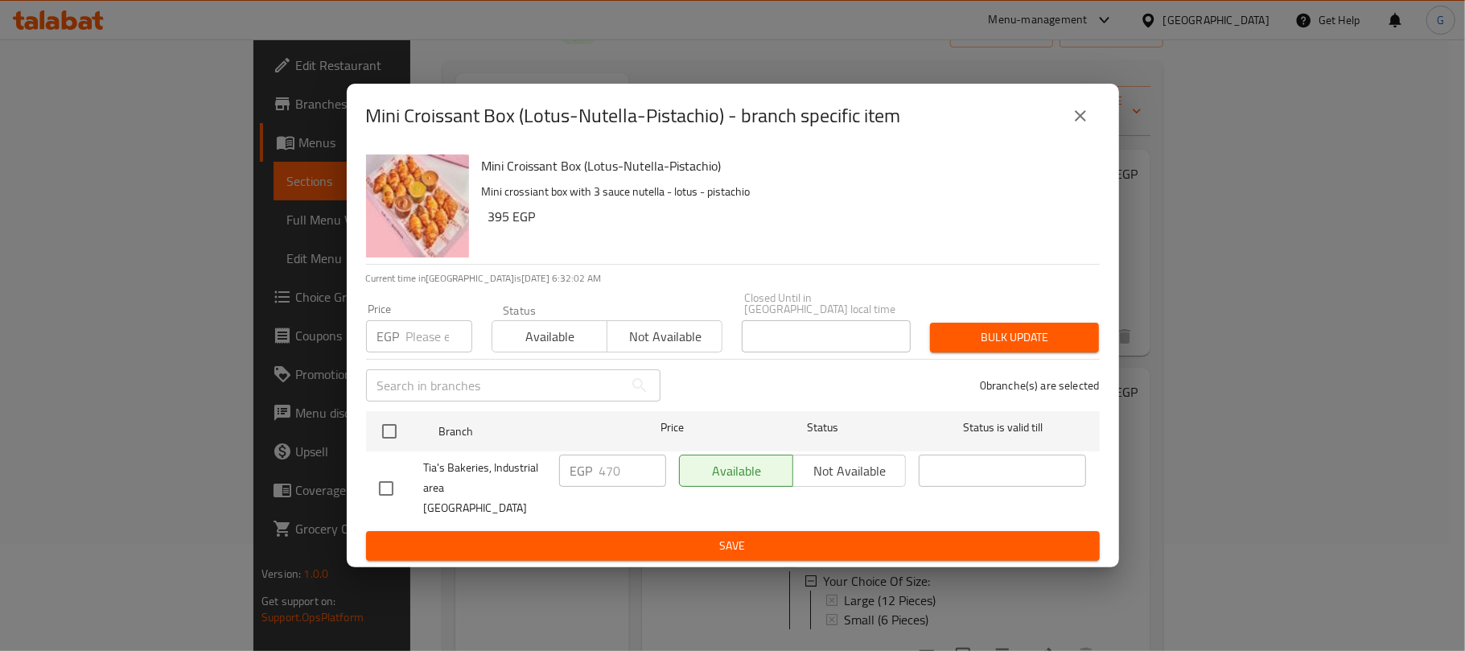
click at [1079, 125] on icon "close" at bounding box center [1080, 115] width 19 height 19
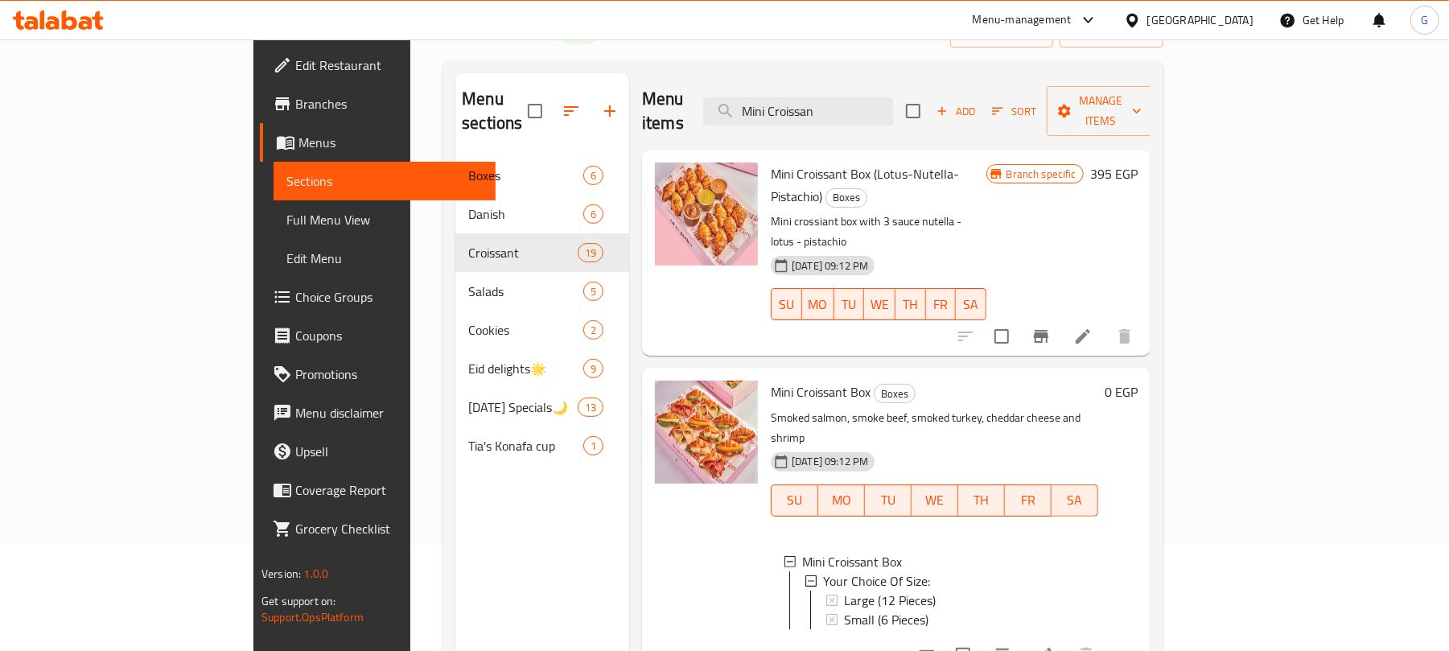
click at [1048, 330] on icon "Branch-specific-item" at bounding box center [1041, 336] width 14 height 13
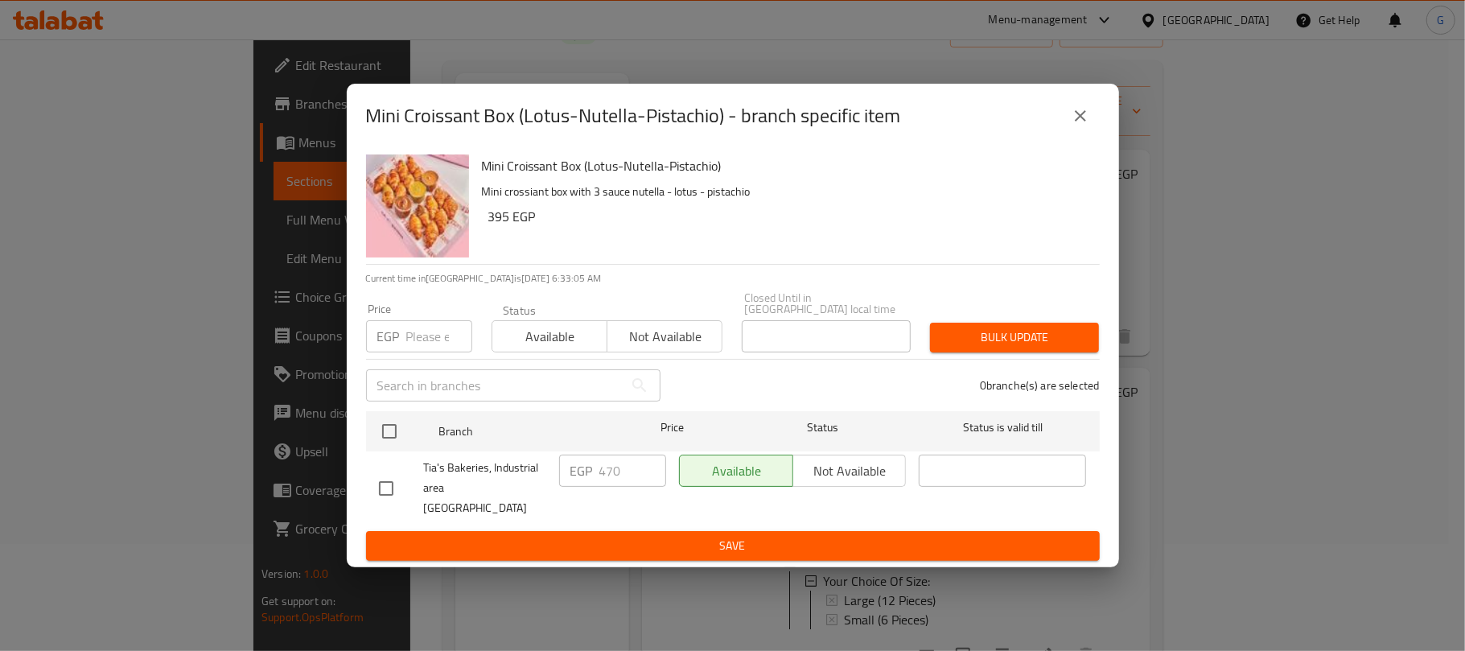
click at [1362, 240] on div "Mini Croissant Box (Lotus-Nutella-Pistachio) - branch specific item Mini Croiss…" at bounding box center [732, 325] width 1465 height 651
click at [1079, 124] on icon "close" at bounding box center [1080, 115] width 19 height 19
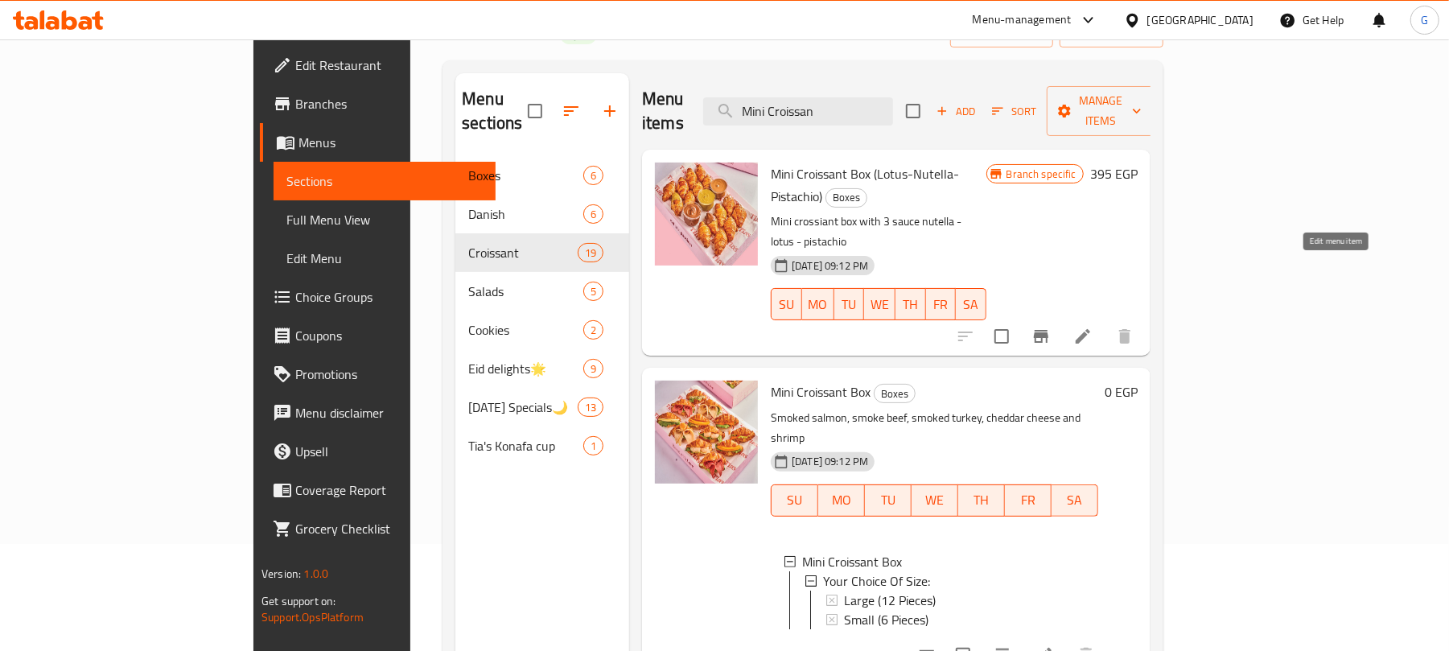
click at [1092, 327] on icon at bounding box center [1082, 336] width 19 height 19
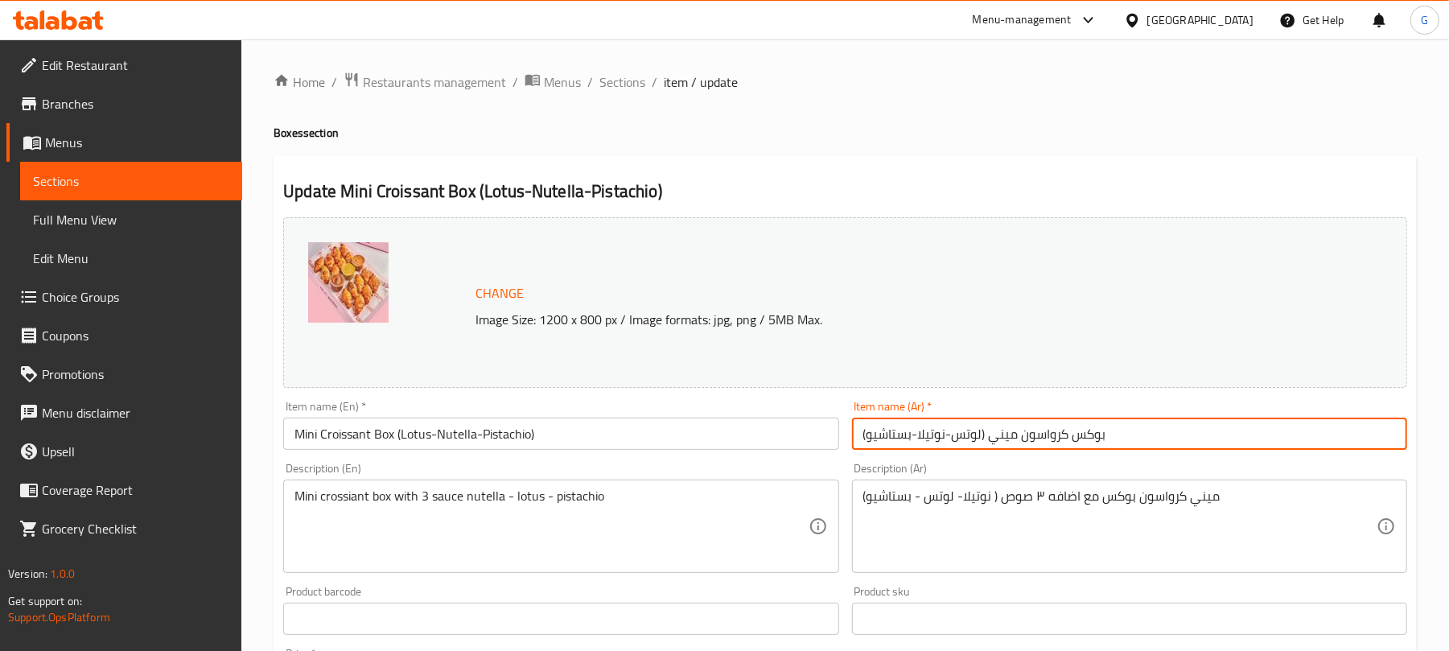
drag, startPoint x: 1067, startPoint y: 435, endPoint x: 992, endPoint y: 447, distance: 75.8
click at [992, 447] on input "بوكس كرواسون ميني (لوتس-نوتيلا-بستاشيو)" at bounding box center [1129, 433] width 555 height 32
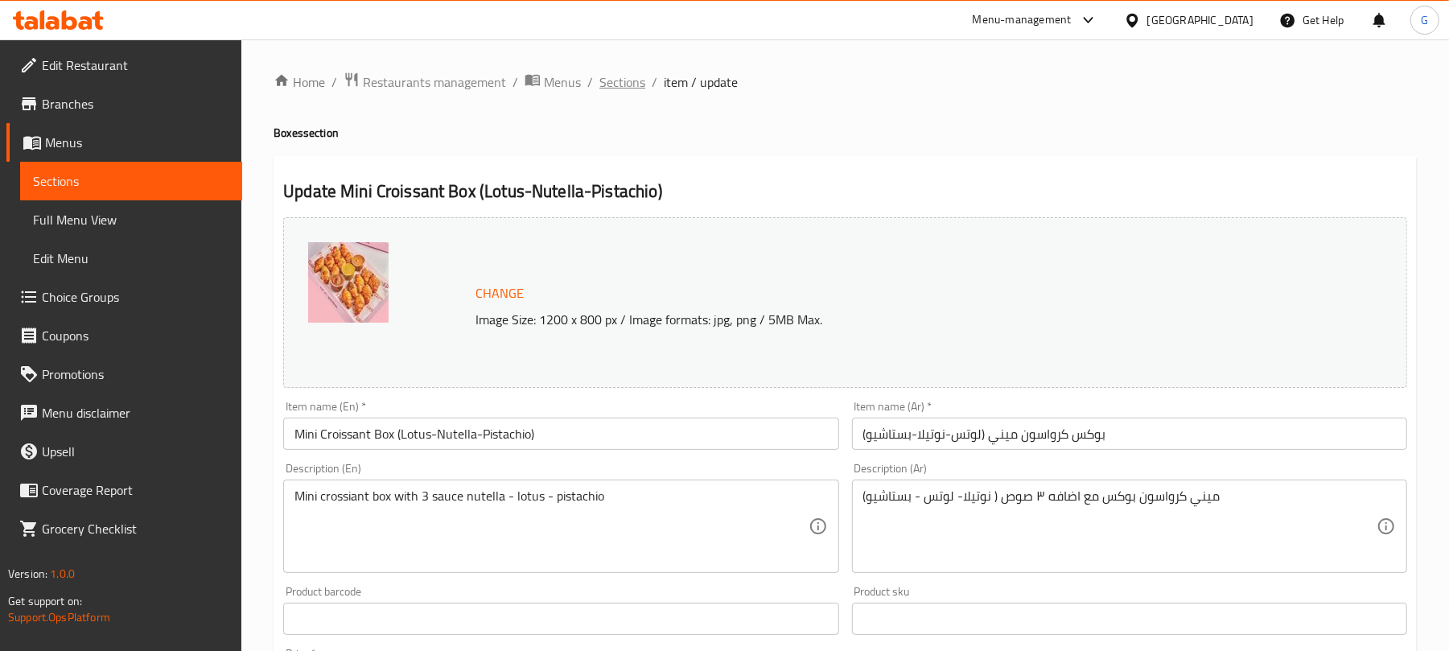
click at [618, 84] on span "Sections" at bounding box center [622, 81] width 46 height 19
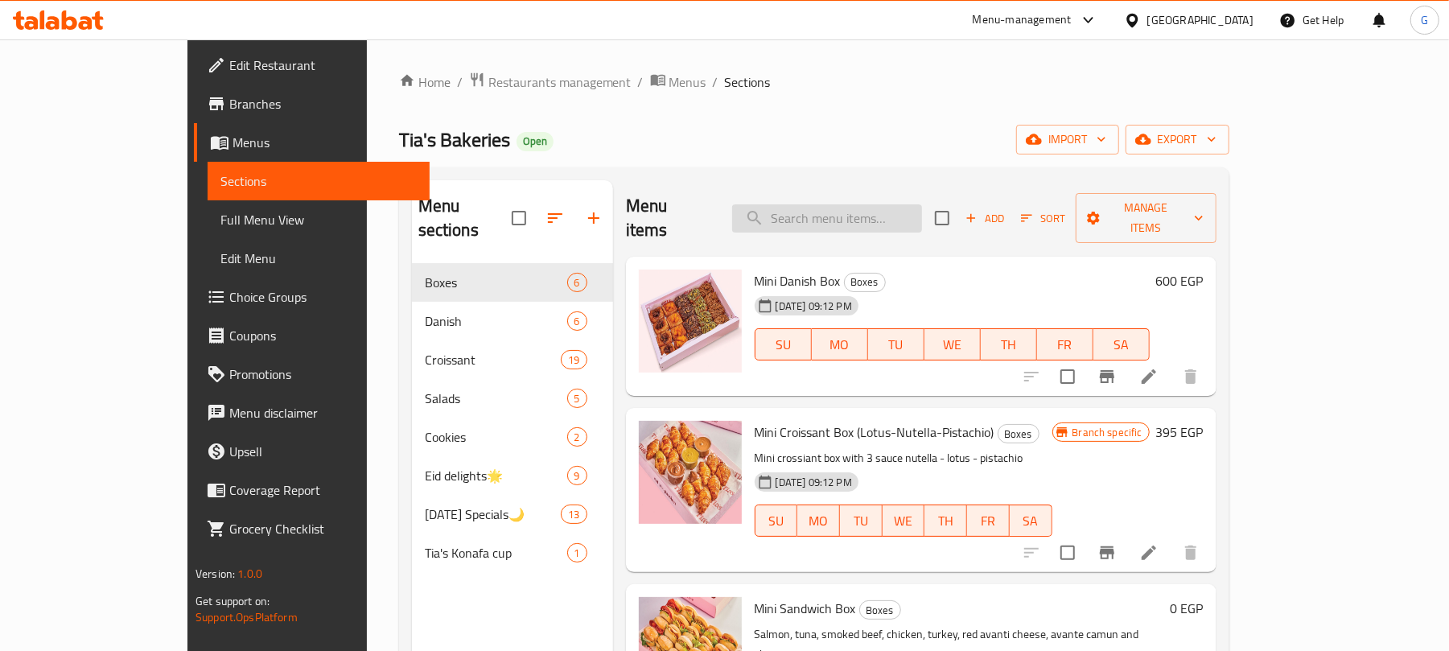
click at [921, 209] on input "search" at bounding box center [827, 218] width 190 height 28
paste input "كرواسون ميني"
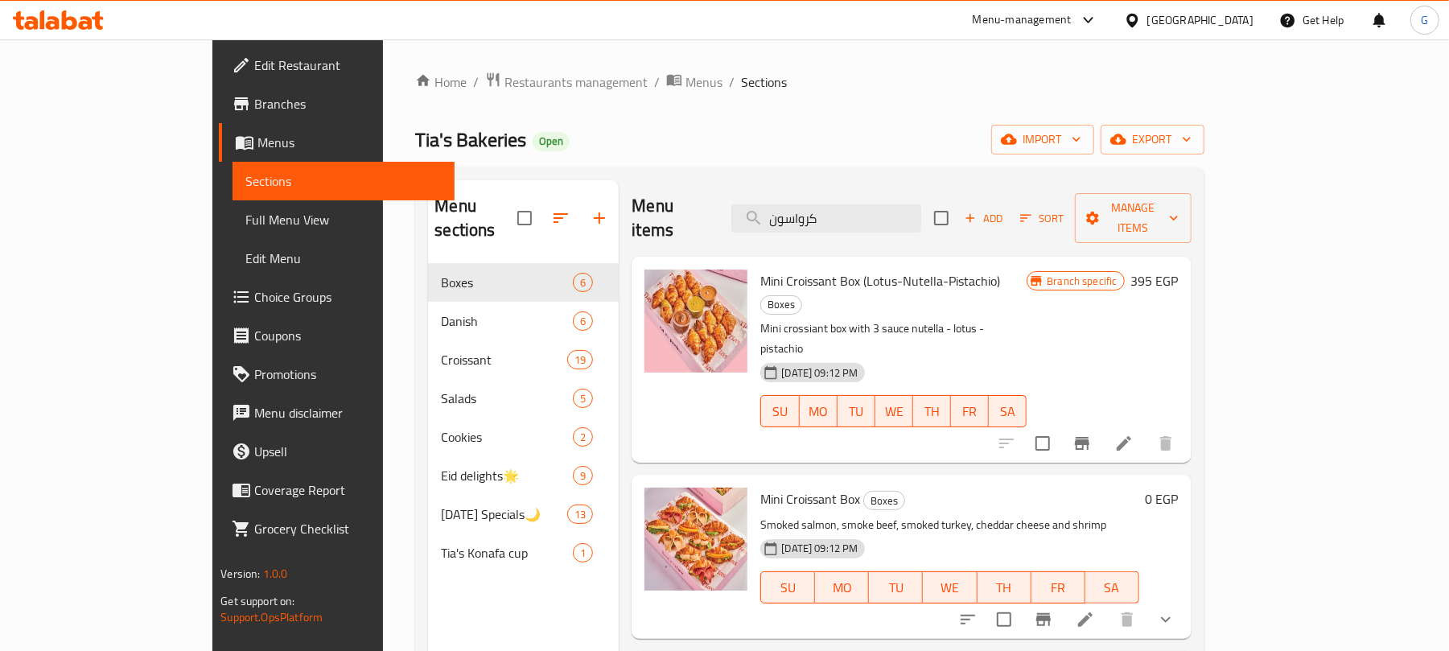
type input "كرواسون"
click at [760, 269] on span "Mini Croissant Box (Lotus-Nutella-Pistachio)" at bounding box center [880, 281] width 240 height 24
copy span "Mini"
click at [760, 515] on p "Smoked salmon, smoke beef, smoked turkey, cheddar cheese and shrimp" at bounding box center [949, 525] width 378 height 20
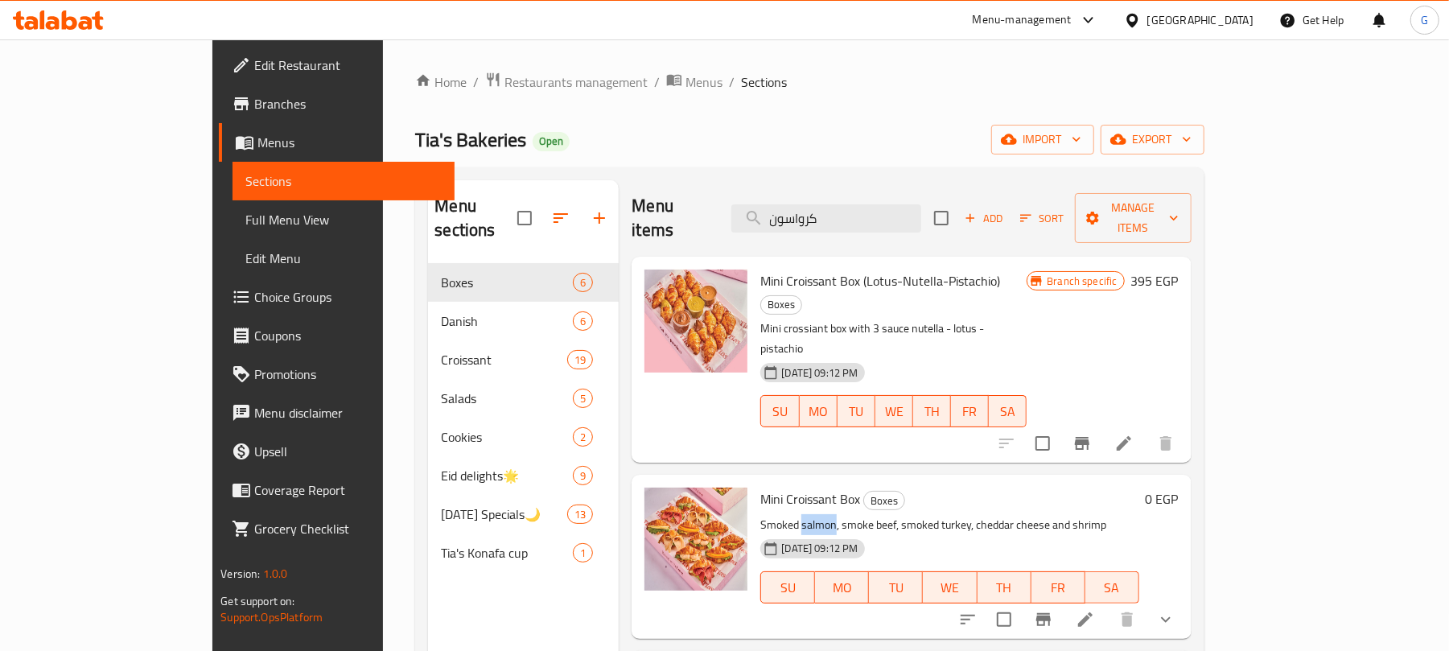
click at [760, 515] on p "Smoked salmon, smoke beef, smoked turkey, cheddar cheese and shrimp" at bounding box center [949, 525] width 378 height 20
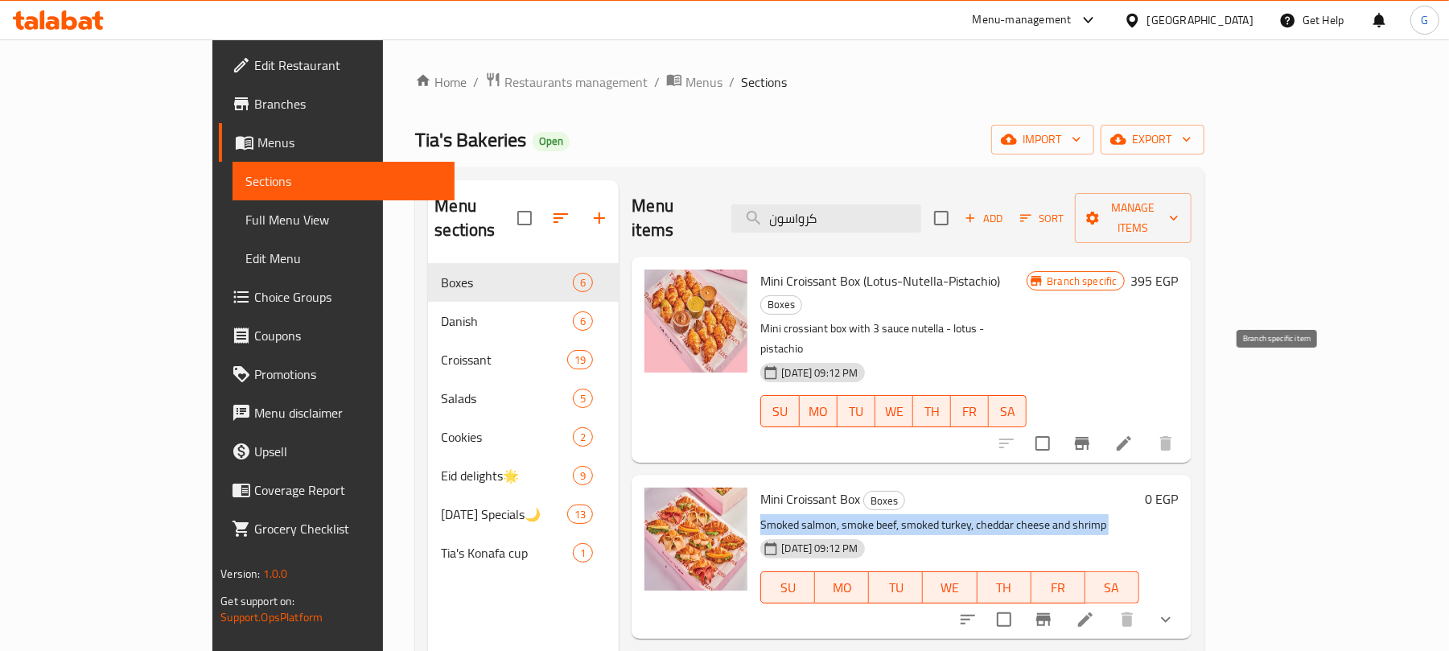
click at [1089, 437] on icon "Branch-specific-item" at bounding box center [1082, 443] width 14 height 13
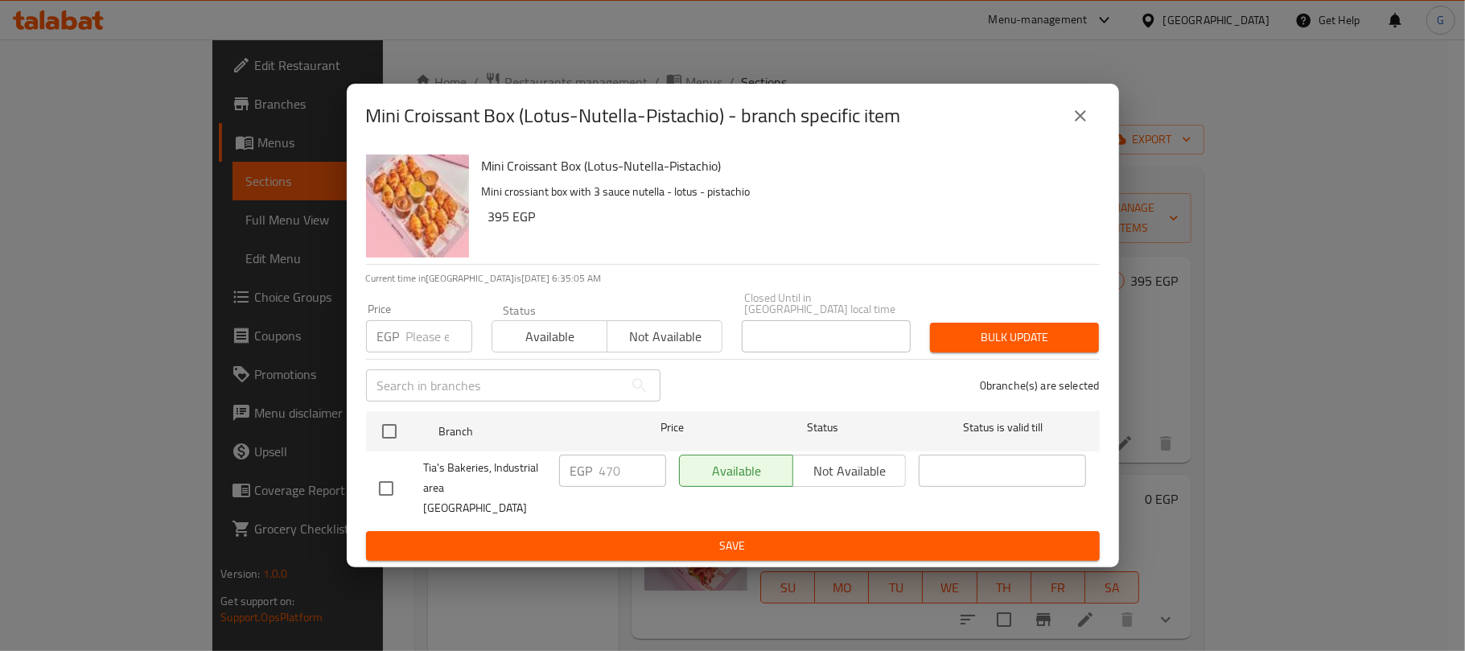
click at [1084, 125] on icon "close" at bounding box center [1080, 115] width 19 height 19
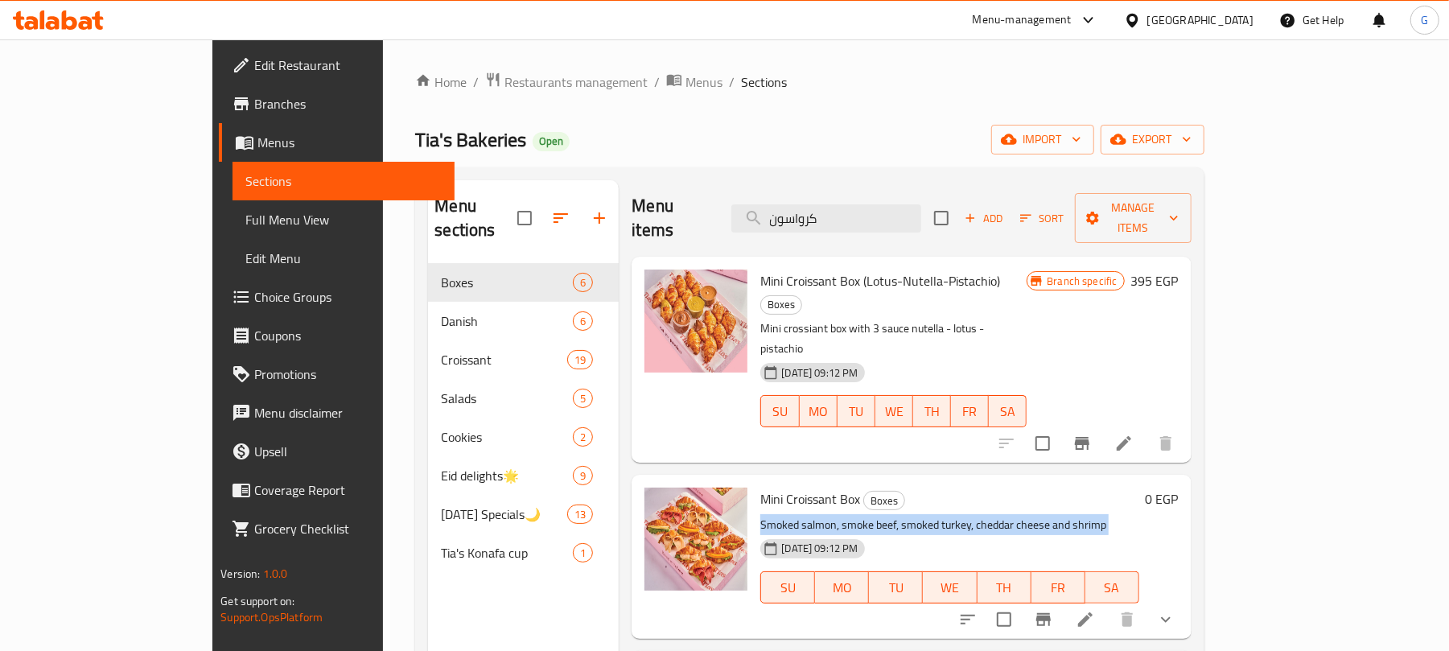
click at [1185, 424] on div at bounding box center [1086, 443] width 198 height 39
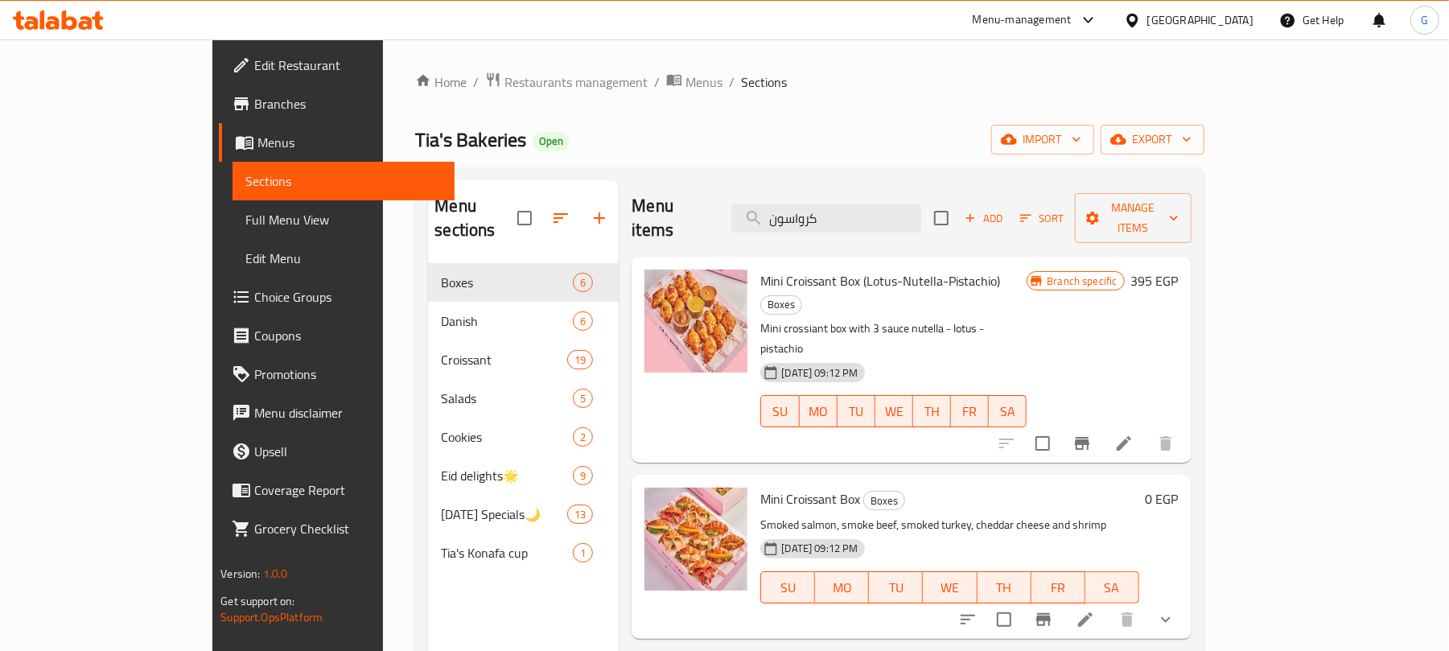
click at [1146, 429] on li at bounding box center [1123, 443] width 45 height 29
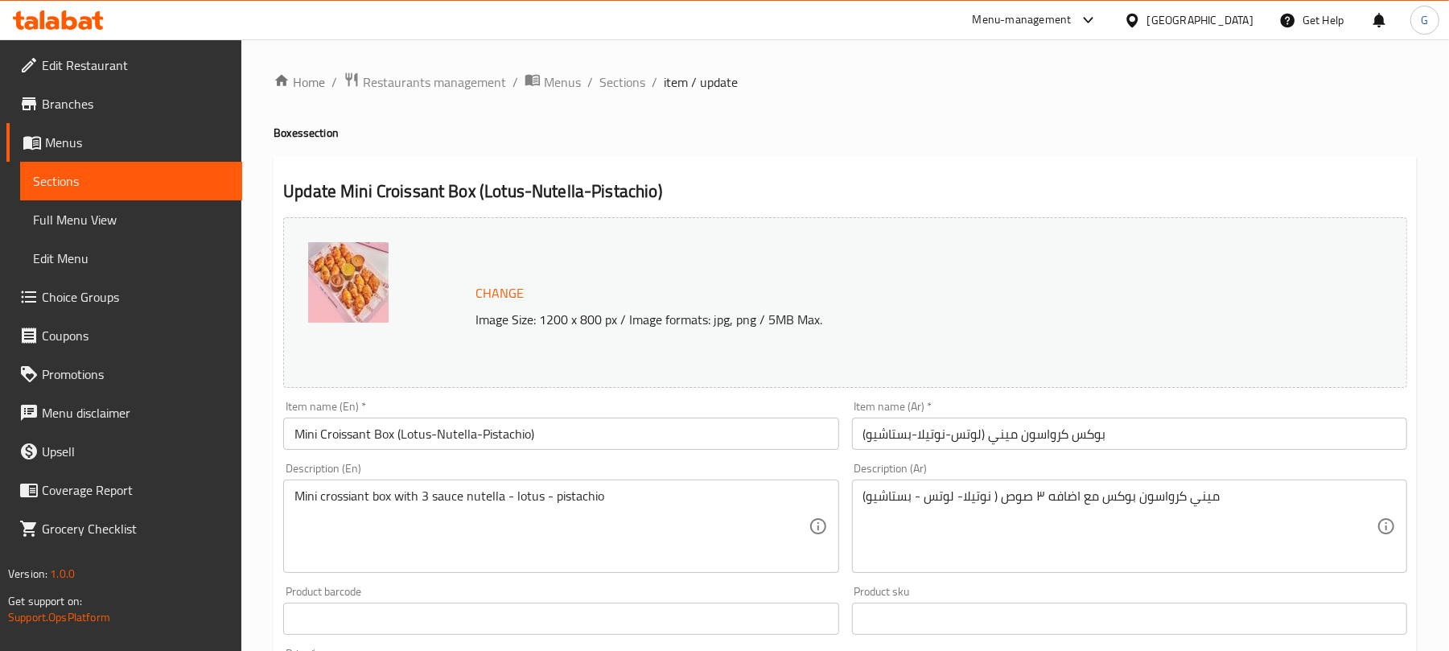
click at [68, 104] on span "Branches" at bounding box center [135, 103] width 187 height 19
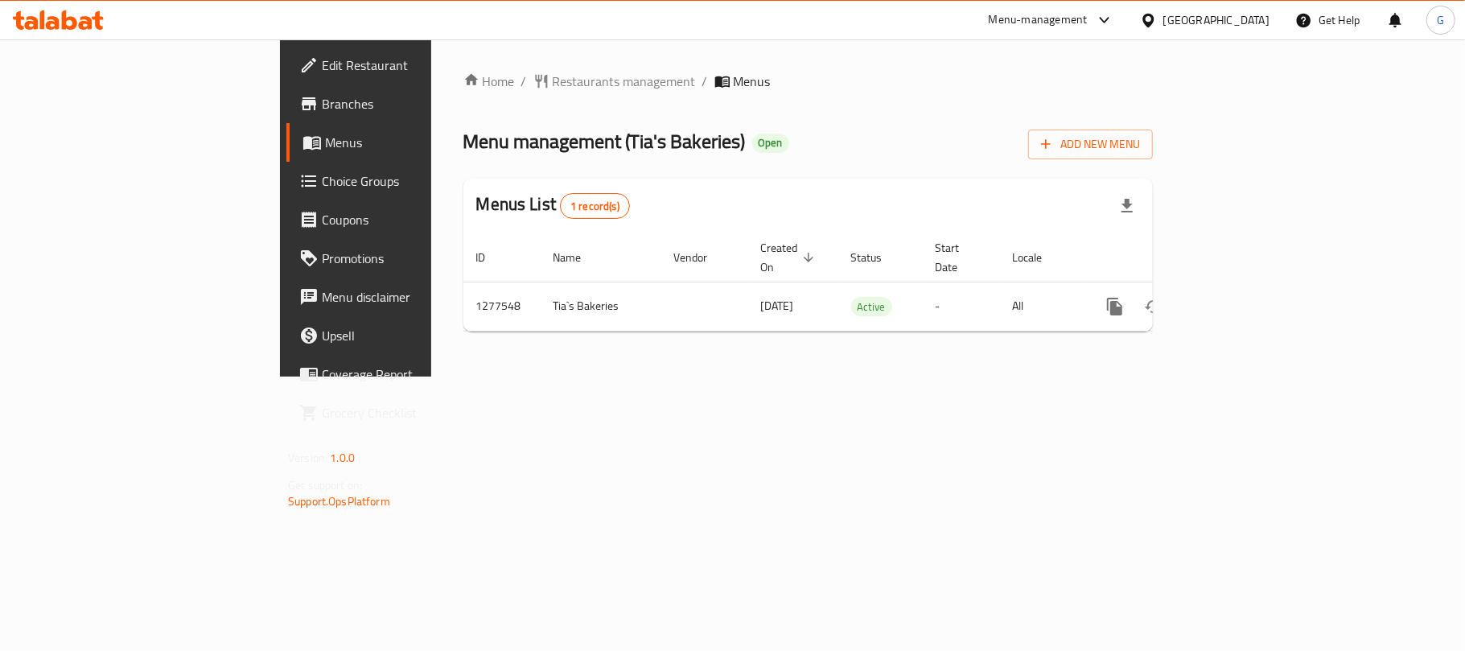
drag, startPoint x: 88, startPoint y: 104, endPoint x: 168, endPoint y: 107, distance: 80.5
click at [322, 103] on span "Branches" at bounding box center [417, 103] width 190 height 19
